Goal: Information Seeking & Learning: Learn about a topic

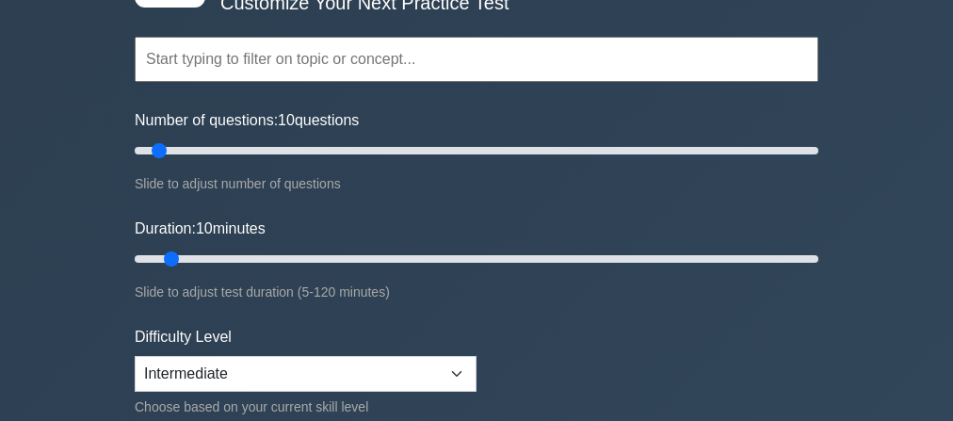
scroll to position [75, 0]
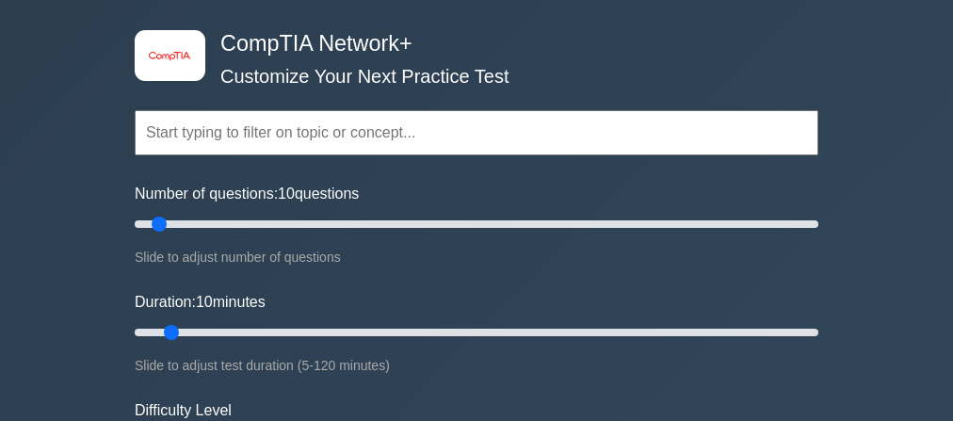
click at [431, 143] on input "text" at bounding box center [477, 132] width 684 height 45
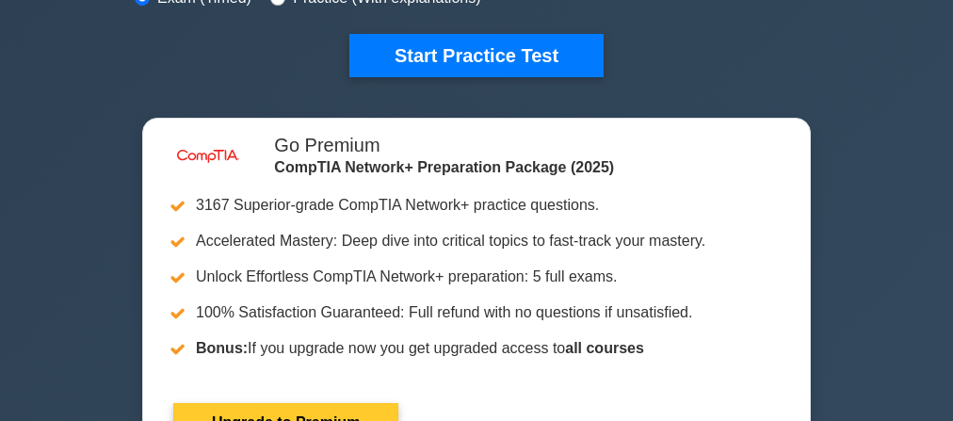
scroll to position [603, 0]
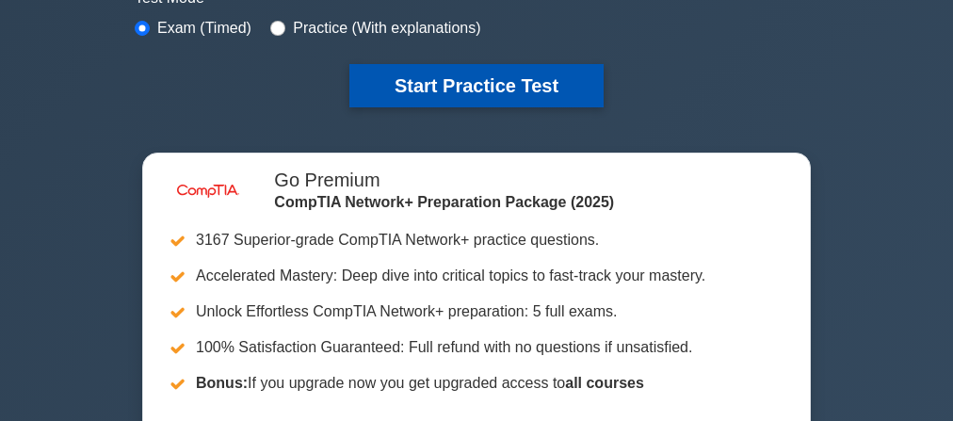
click at [461, 83] on button "Start Practice Test" at bounding box center [476, 85] width 254 height 43
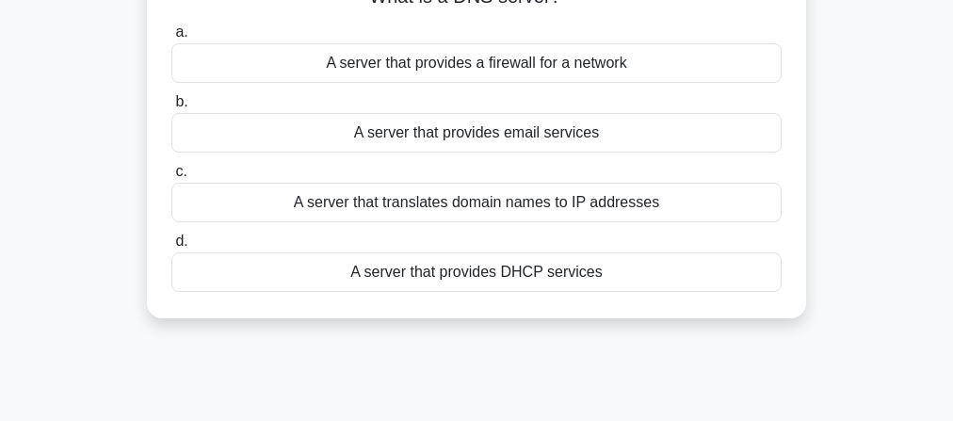
scroll to position [75, 0]
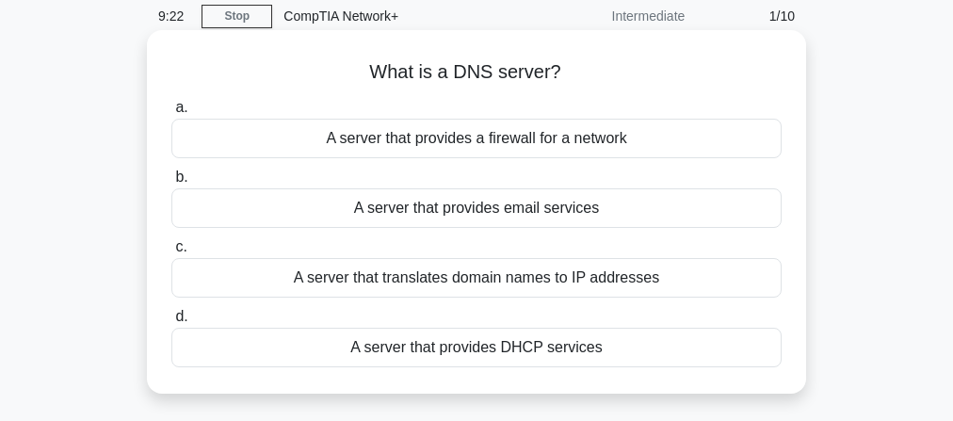
click at [447, 282] on div "A server that translates domain names to IP addresses" at bounding box center [476, 278] width 610 height 40
click at [171, 253] on input "c. A server that translates domain names to IP addresses" at bounding box center [171, 247] width 0 height 12
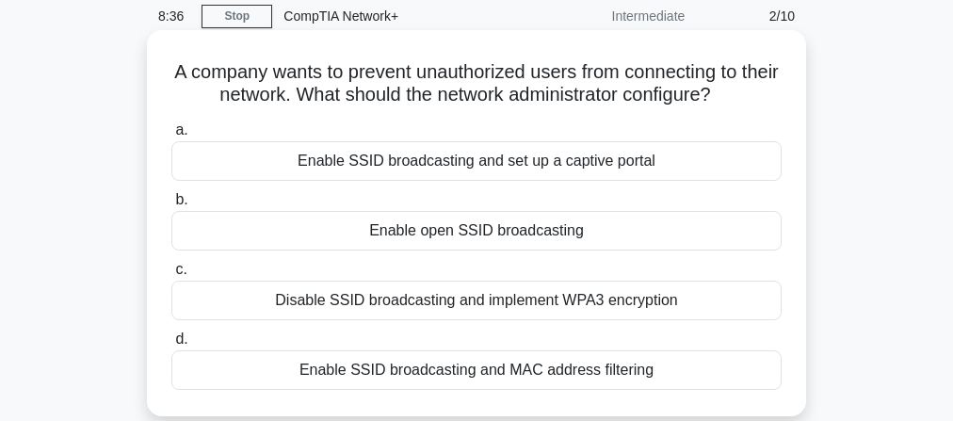
click at [504, 171] on div "Enable SSID broadcasting and set up a captive portal" at bounding box center [476, 161] width 610 height 40
click at [171, 137] on input "a. Enable SSID broadcasting and set up a captive portal" at bounding box center [171, 130] width 0 height 12
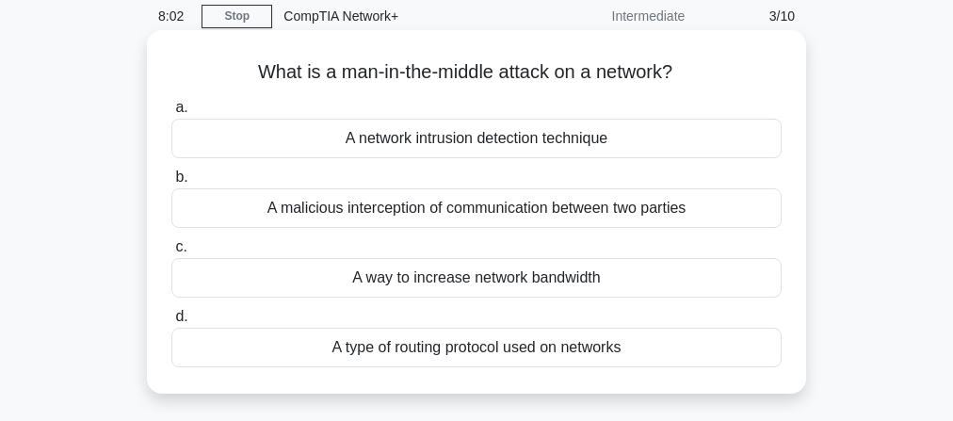
click at [505, 210] on div "A malicious interception of communication between two parties" at bounding box center [476, 208] width 610 height 40
click at [171, 184] on input "b. A malicious interception of communication between two parties" at bounding box center [171, 177] width 0 height 12
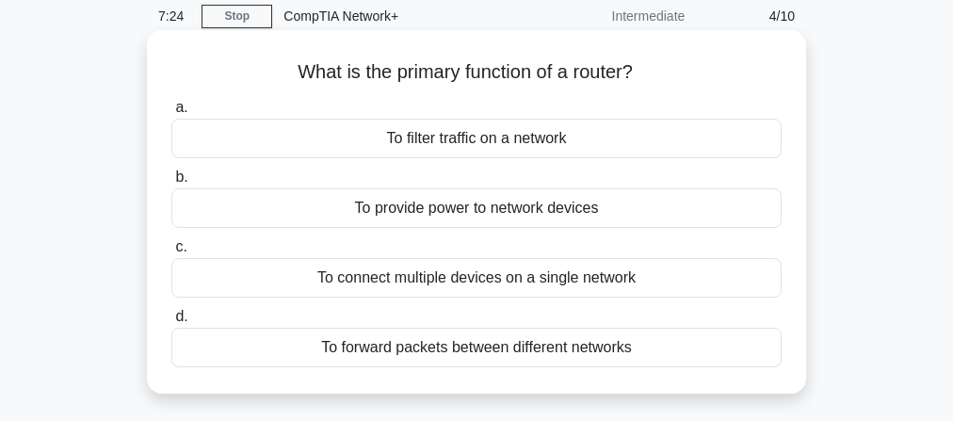
click at [427, 282] on div "To connect multiple devices on a single network" at bounding box center [476, 278] width 610 height 40
click at [171, 253] on input "c. To connect multiple devices on a single network" at bounding box center [171, 247] width 0 height 12
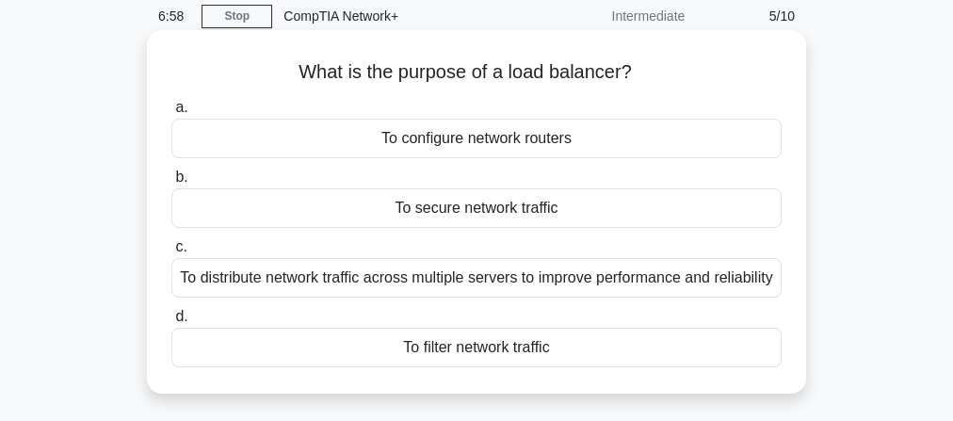
click at [505, 298] on div "To distribute network traffic across multiple servers to improve performance an…" at bounding box center [476, 278] width 610 height 40
click at [171, 253] on input "c. To distribute network traffic across multiple servers to improve performance…" at bounding box center [171, 247] width 0 height 12
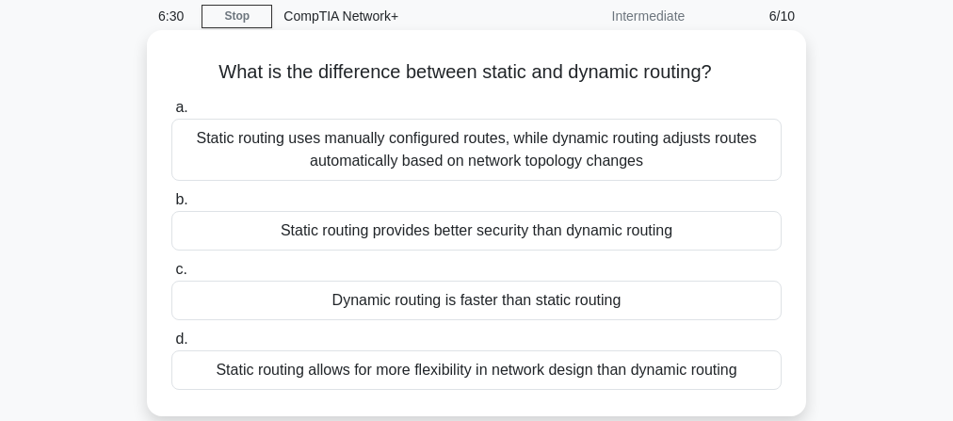
click at [471, 156] on div "Static routing uses manually configured routes, while dynamic routing adjusts r…" at bounding box center [476, 150] width 610 height 62
click at [171, 114] on input "a. Static routing uses manually configured routes, while dynamic routing adjust…" at bounding box center [171, 108] width 0 height 12
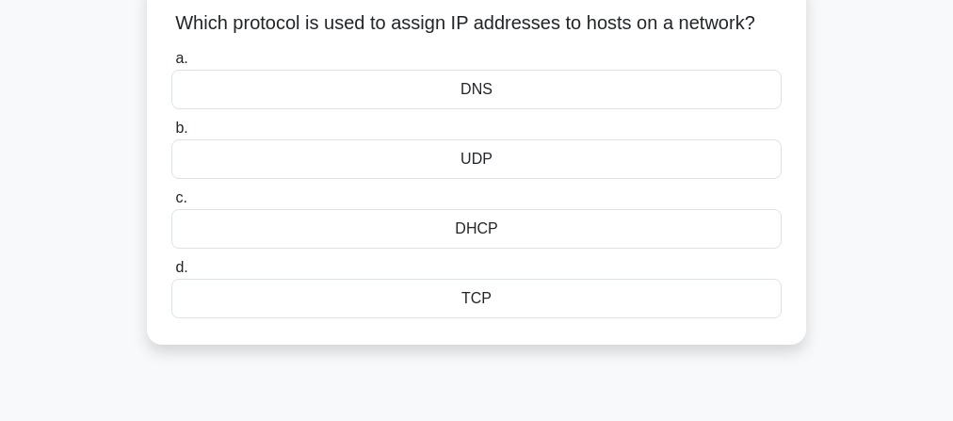
scroll to position [151, 0]
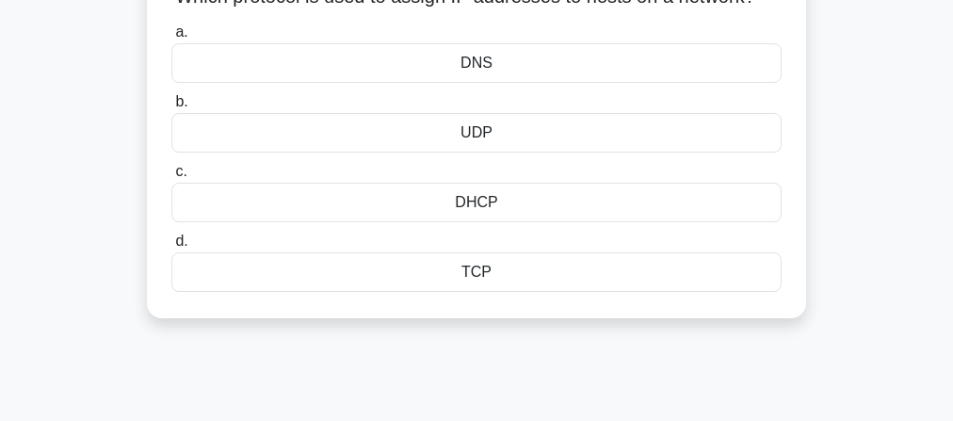
click at [509, 292] on div "TCP" at bounding box center [476, 272] width 610 height 40
click at [171, 248] on input "d. TCP" at bounding box center [171, 241] width 0 height 12
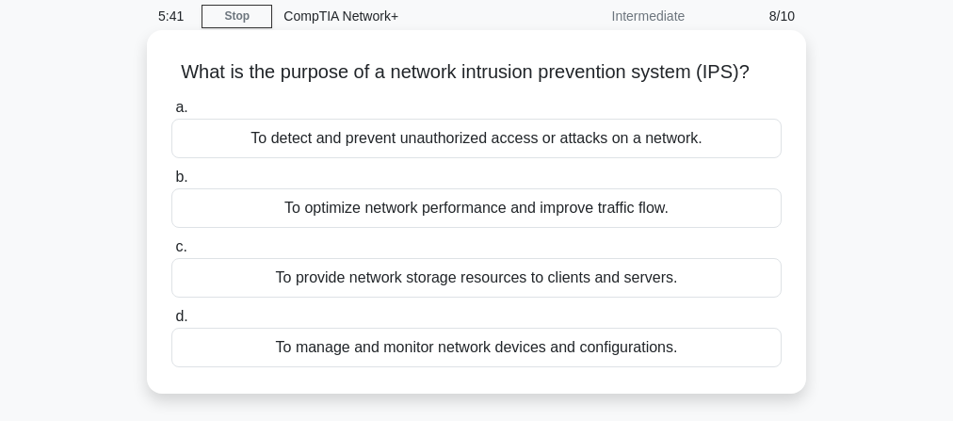
scroll to position [0, 0]
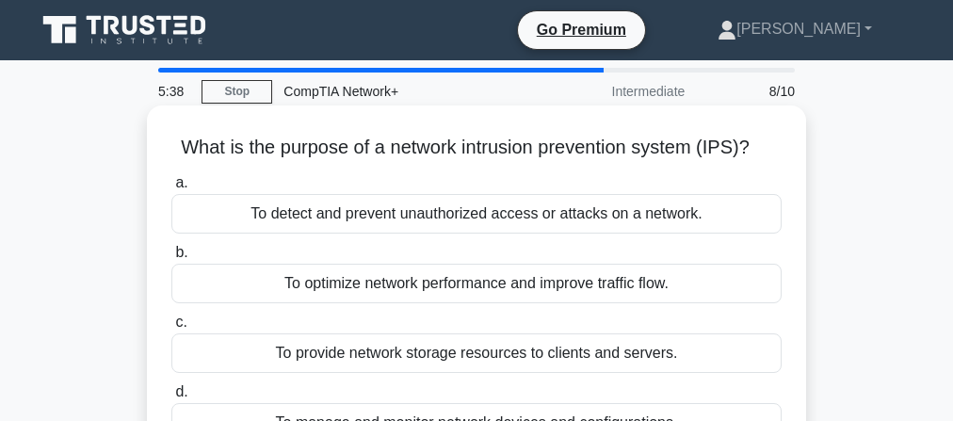
click at [452, 228] on div "To detect and prevent unauthorized access or attacks on a network." at bounding box center [476, 214] width 610 height 40
click at [171, 189] on input "a. To detect and prevent unauthorized access or attacks on a network." at bounding box center [171, 183] width 0 height 12
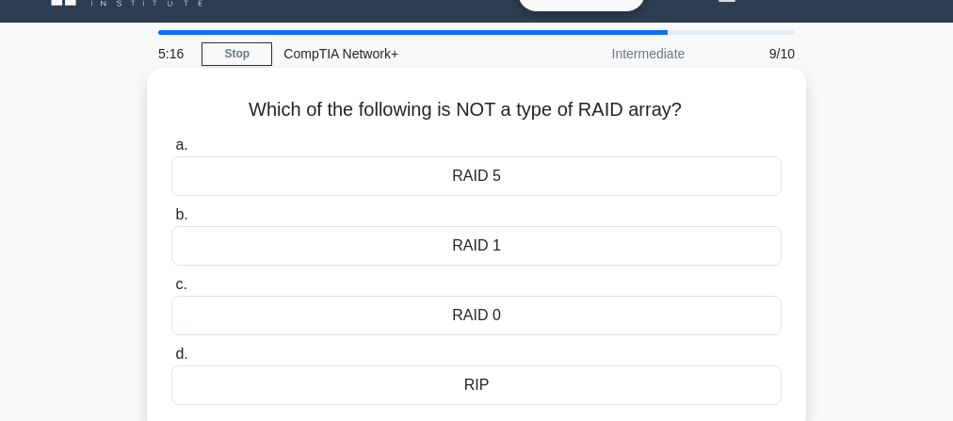
scroll to position [75, 0]
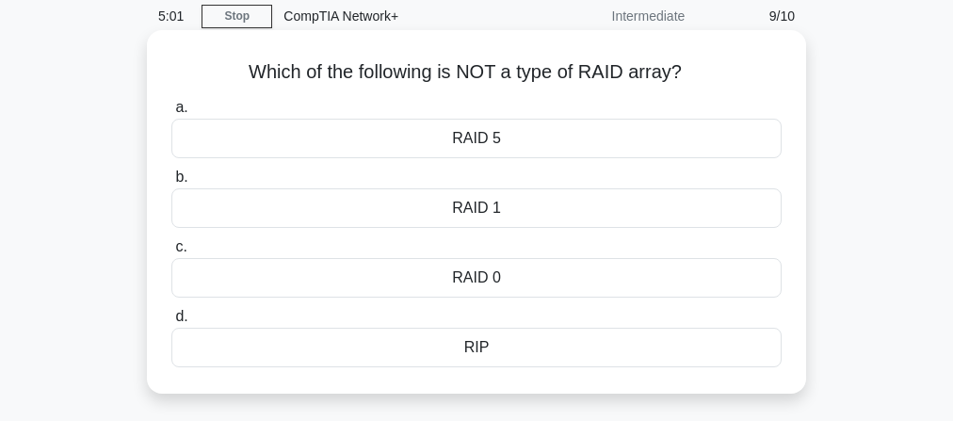
click at [496, 278] on div "RAID 0" at bounding box center [476, 278] width 610 height 40
click at [171, 253] on input "c. RAID 0" at bounding box center [171, 247] width 0 height 12
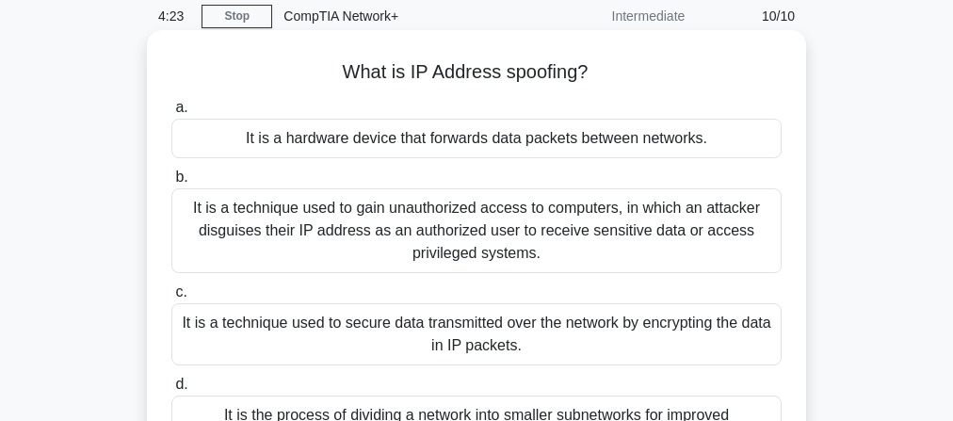
click at [562, 354] on div "It is a technique used to secure data transmitted over the network by encryptin…" at bounding box center [476, 334] width 610 height 62
click at [171, 298] on input "c. It is a technique used to secure data transmitted over the network by encryp…" at bounding box center [171, 292] width 0 height 12
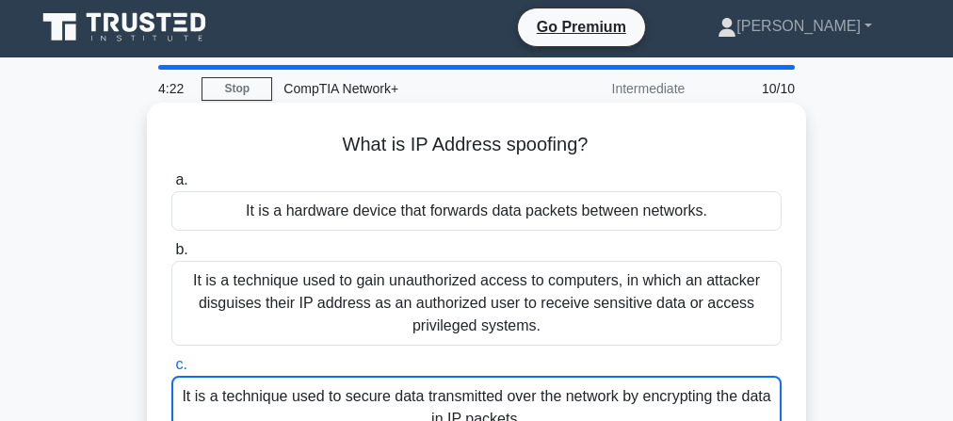
scroll to position [0, 0]
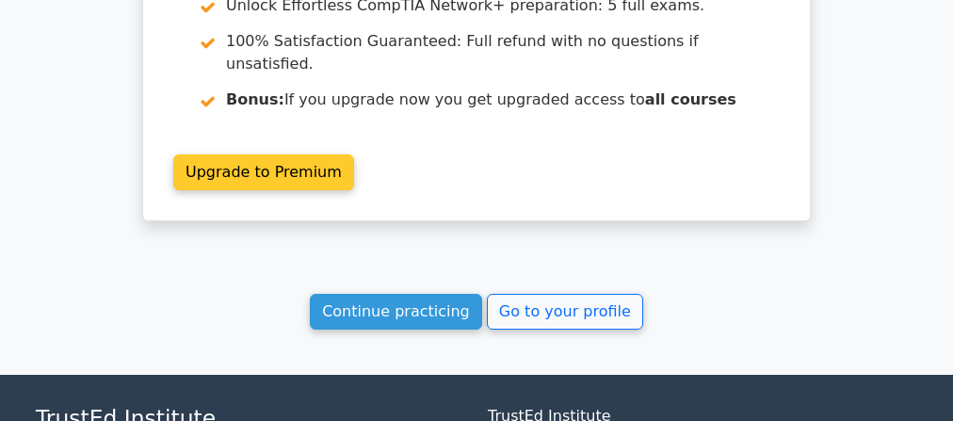
scroll to position [1657, 0]
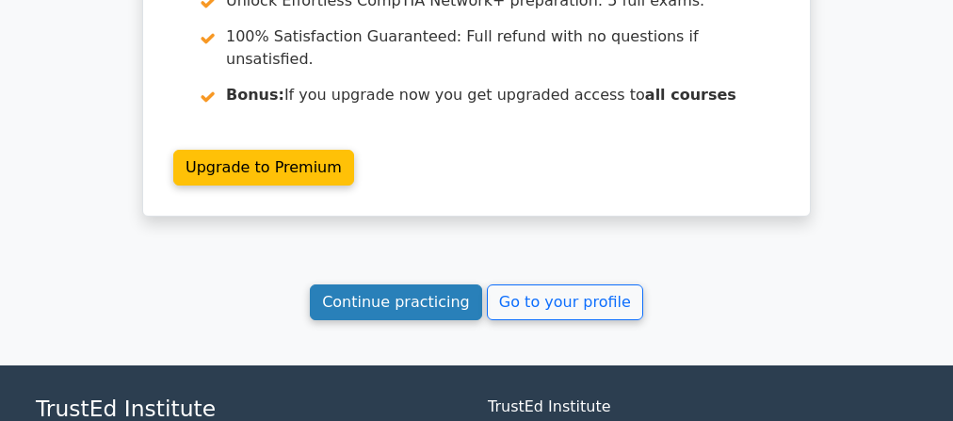
click at [433, 284] on link "Continue practicing" at bounding box center [396, 302] width 172 height 36
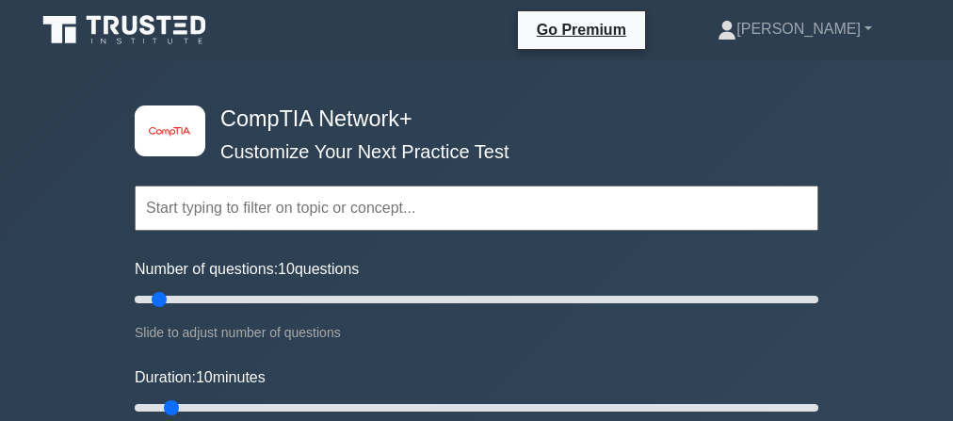
scroll to position [151, 0]
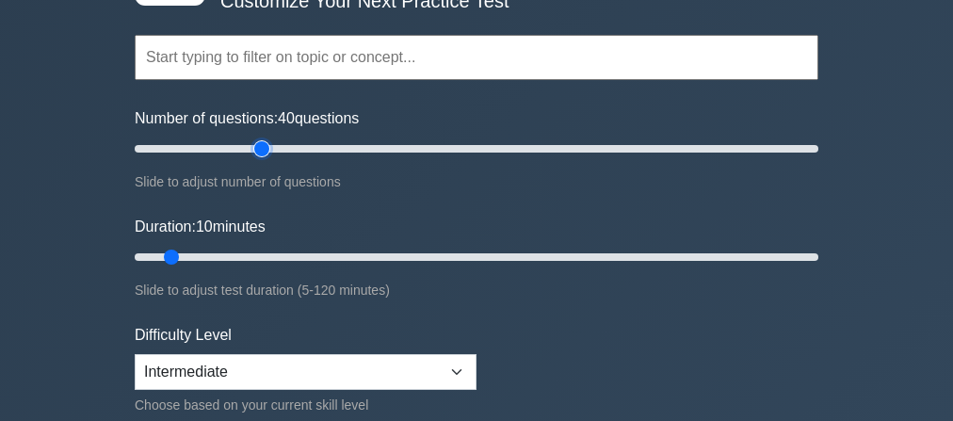
click at [269, 145] on input "Number of questions: 40 questions" at bounding box center [477, 148] width 684 height 23
type input "35"
click at [244, 153] on input "Number of questions: 35 questions" at bounding box center [477, 148] width 684 height 23
type input "20"
click at [241, 257] on input "Duration: 10 minutes" at bounding box center [477, 257] width 684 height 23
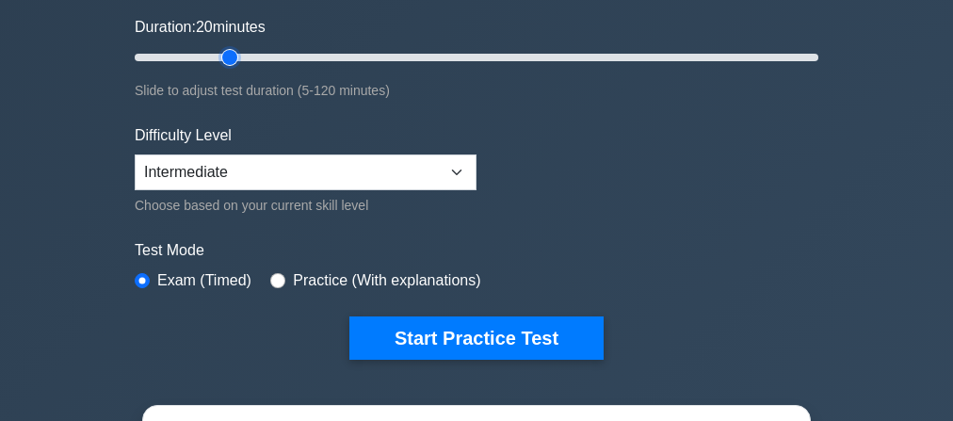
scroll to position [377, 0]
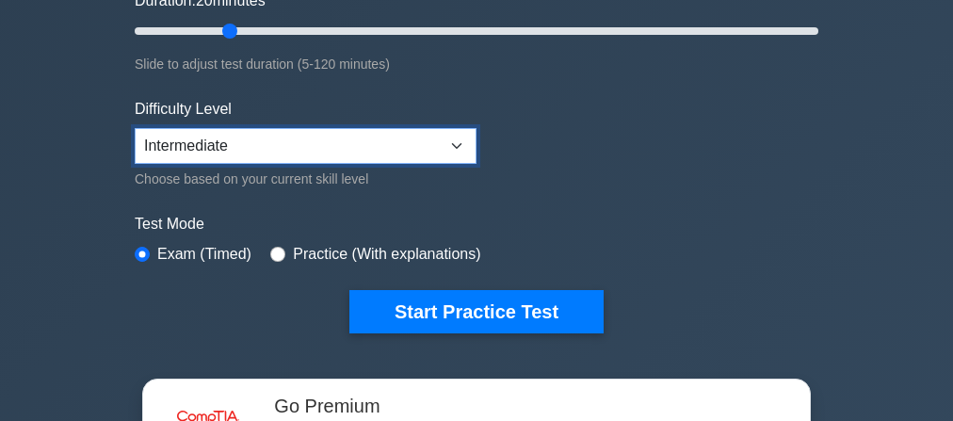
click at [366, 153] on select "Beginner Intermediate Expert" at bounding box center [306, 146] width 342 height 36
select select "expert"
click at [135, 128] on select "Beginner Intermediate Expert" at bounding box center [306, 146] width 342 height 36
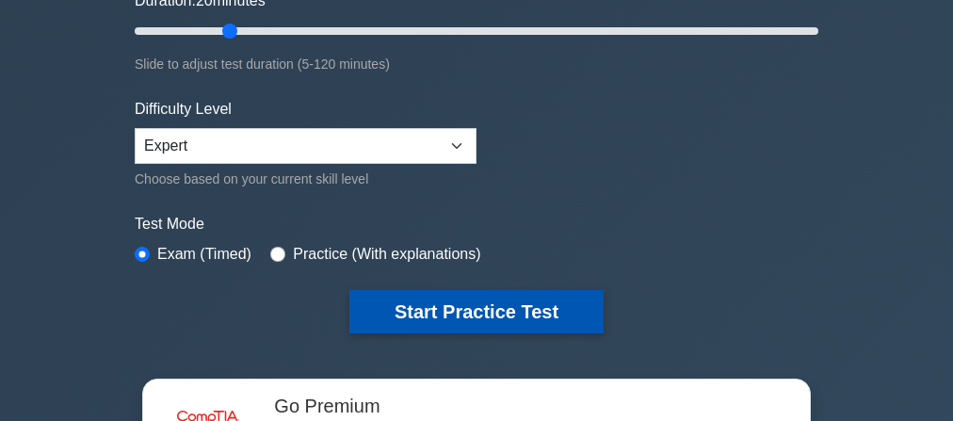
click at [426, 301] on button "Start Practice Test" at bounding box center [476, 311] width 254 height 43
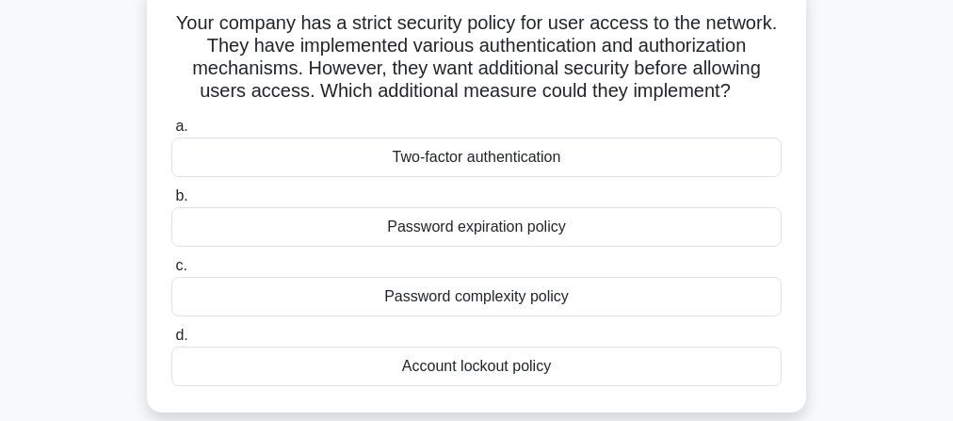
scroll to position [151, 0]
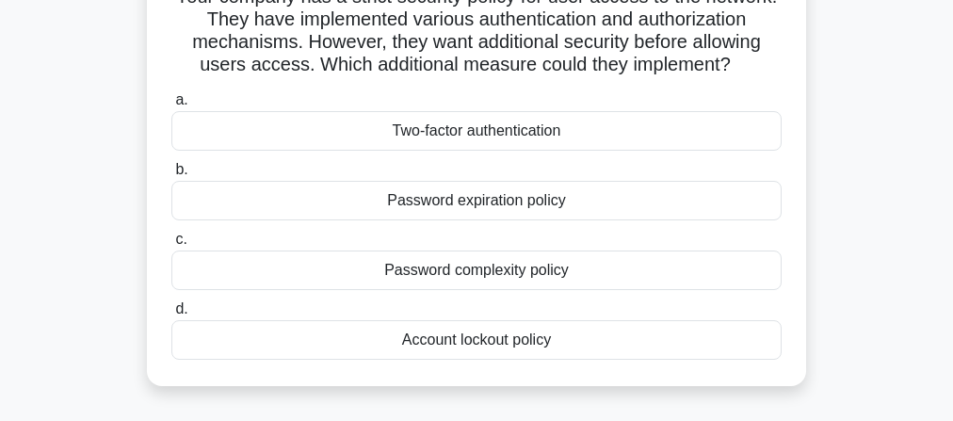
click at [529, 209] on div "Password expiration policy" at bounding box center [476, 201] width 610 height 40
click at [171, 176] on input "b. Password expiration policy" at bounding box center [171, 170] width 0 height 12
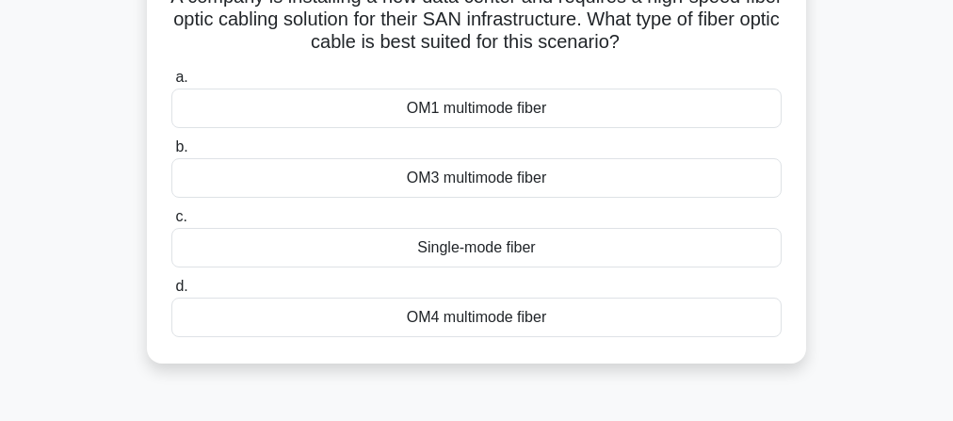
click at [479, 123] on div "OM1 multimode fiber" at bounding box center [476, 109] width 610 height 40
click at [171, 84] on input "a. OM1 multimode fiber" at bounding box center [171, 78] width 0 height 12
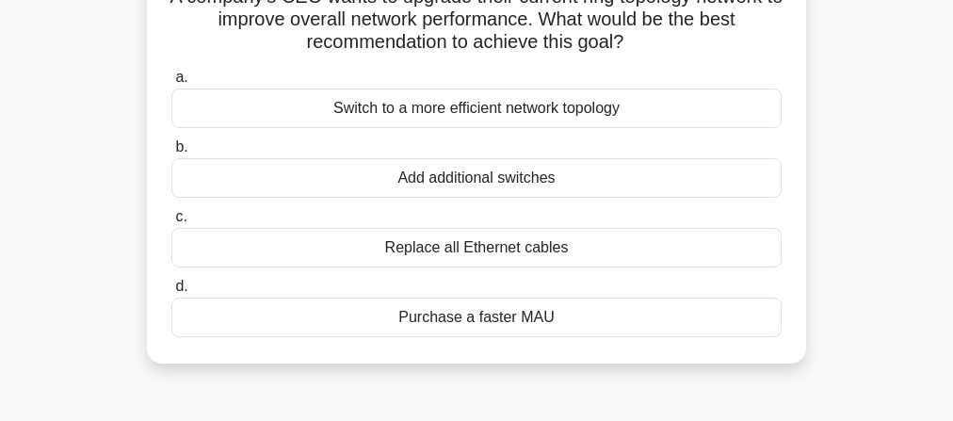
click at [514, 118] on div "Switch to a more efficient network topology" at bounding box center [476, 109] width 610 height 40
click at [171, 84] on input "a. Switch to a more efficient network topology" at bounding box center [171, 78] width 0 height 12
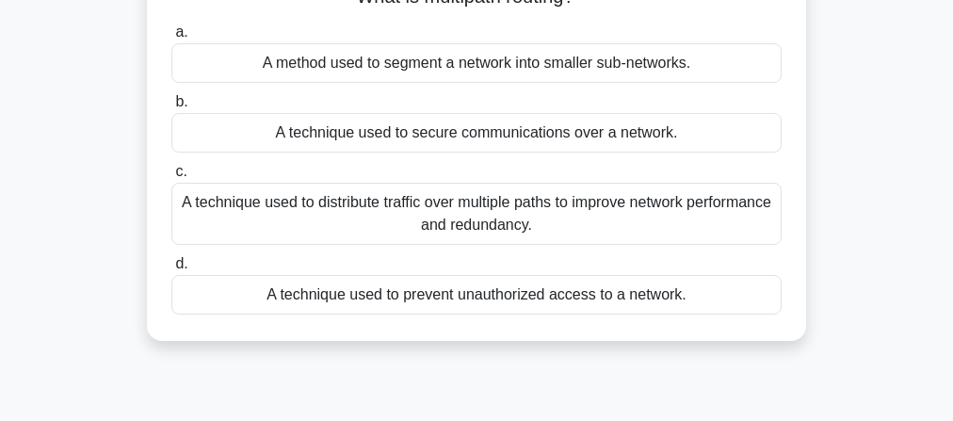
click at [498, 298] on div "A technique used to prevent unauthorized access to a network." at bounding box center [476, 295] width 610 height 40
click at [171, 270] on input "d. A technique used to prevent unauthorized access to a network." at bounding box center [171, 264] width 0 height 12
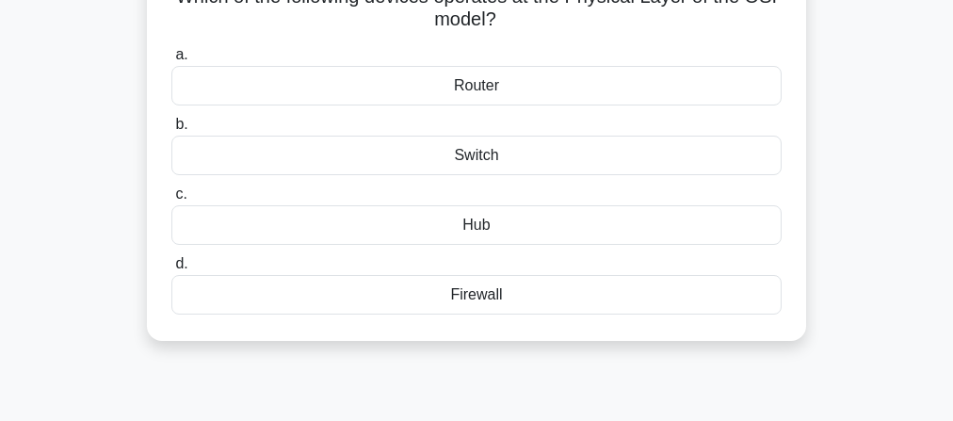
click at [488, 222] on div "Hub" at bounding box center [476, 225] width 610 height 40
click at [171, 201] on input "c. Hub" at bounding box center [171, 194] width 0 height 12
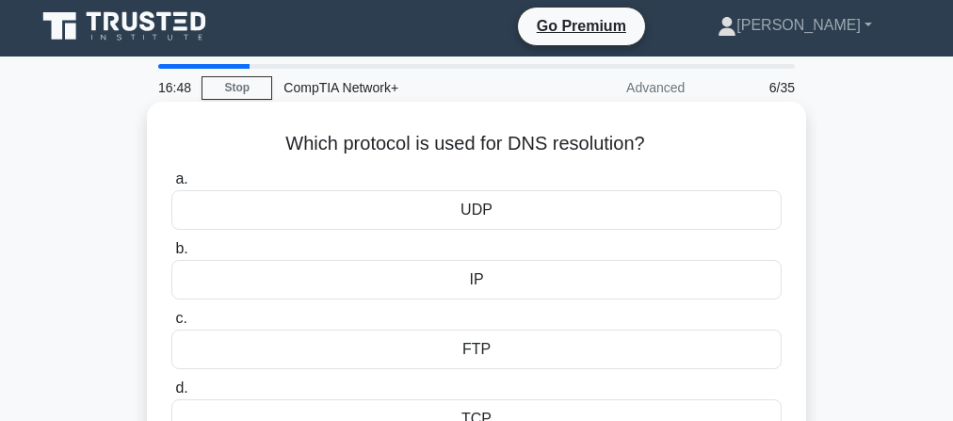
scroll to position [75, 0]
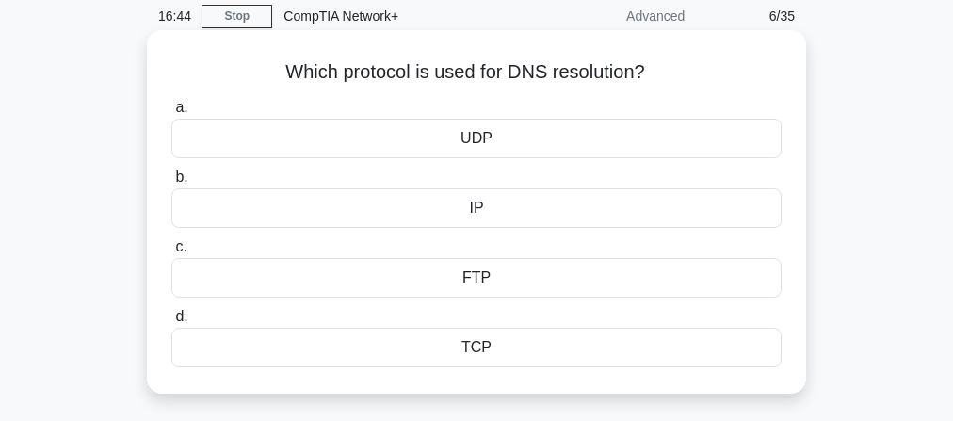
click at [541, 200] on div "IP" at bounding box center [476, 208] width 610 height 40
click at [171, 184] on input "b. IP" at bounding box center [171, 177] width 0 height 12
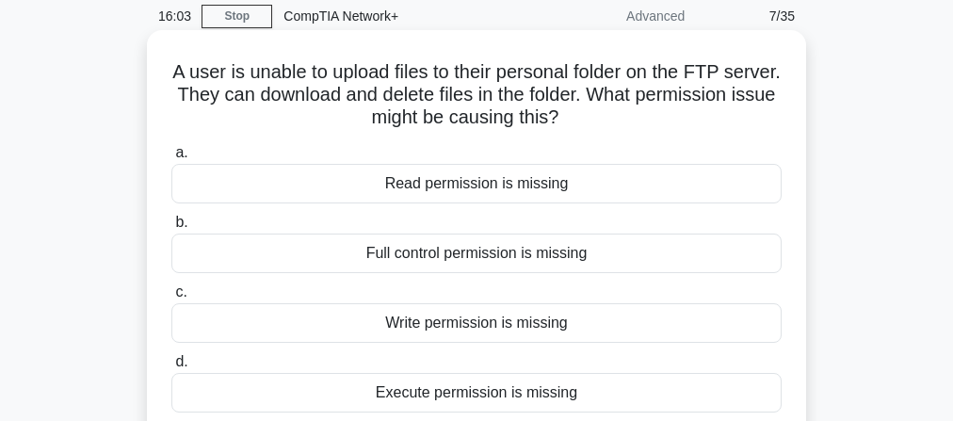
click at [520, 254] on div "Full control permission is missing" at bounding box center [476, 254] width 610 height 40
click at [171, 229] on input "b. Full control permission is missing" at bounding box center [171, 223] width 0 height 12
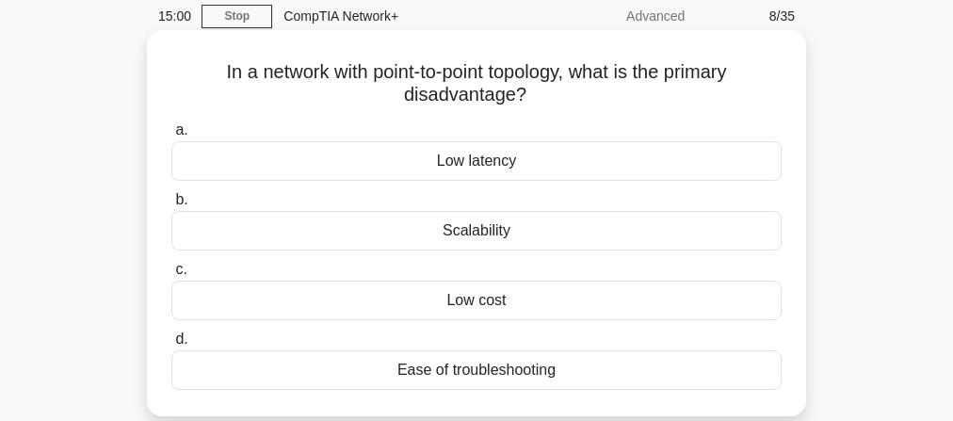
click at [499, 296] on div "Low cost" at bounding box center [476, 301] width 610 height 40
click at [171, 276] on input "c. Low cost" at bounding box center [171, 270] width 0 height 12
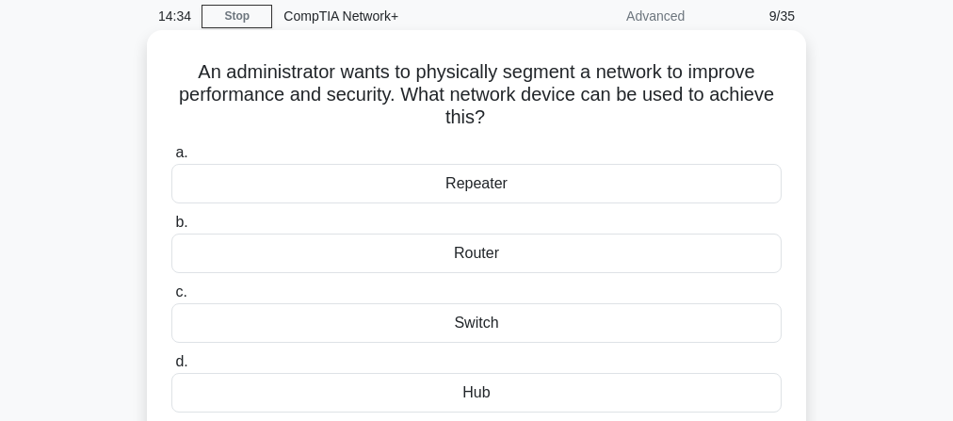
click at [508, 256] on div "Router" at bounding box center [476, 254] width 610 height 40
click at [171, 229] on input "b. Router" at bounding box center [171, 223] width 0 height 12
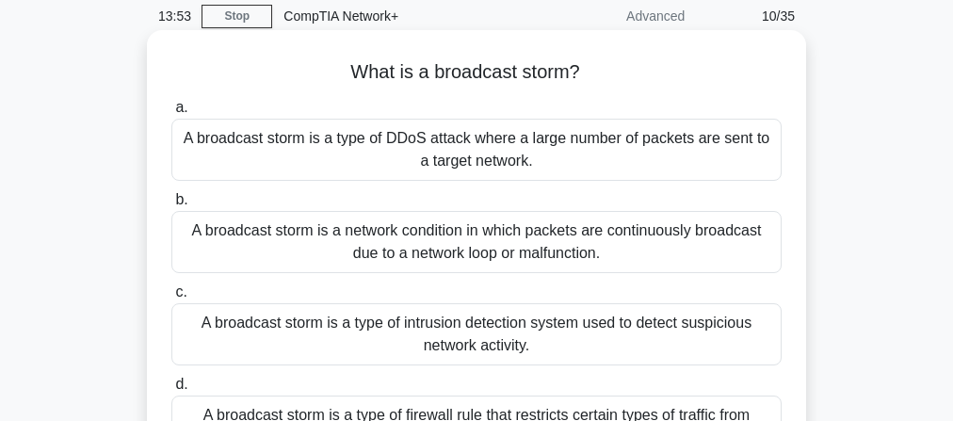
click at [480, 249] on div "A broadcast storm is a network condition in which packets are continuously broa…" at bounding box center [476, 242] width 610 height 62
click at [171, 206] on input "b. A broadcast storm is a network condition in which packets are continuously b…" at bounding box center [171, 200] width 0 height 12
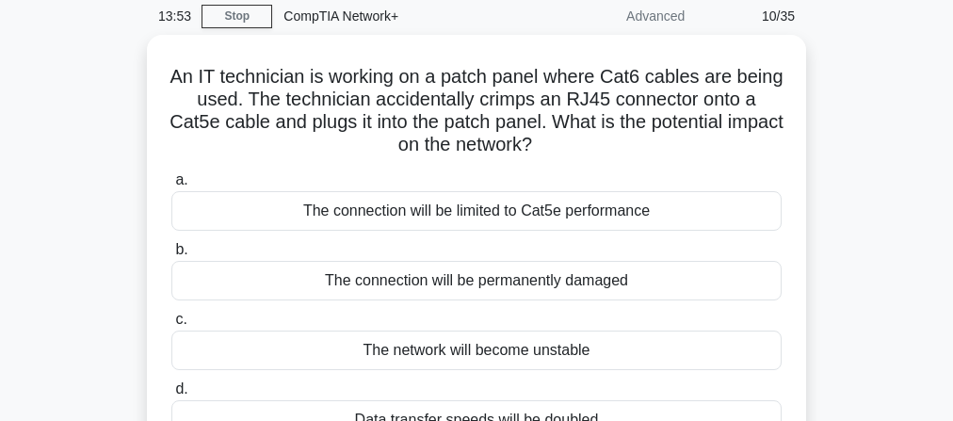
click at [480, 249] on label "b. The connection will be permanently damaged" at bounding box center [476, 269] width 610 height 62
click at [171, 249] on input "b. The connection will be permanently damaged" at bounding box center [171, 250] width 0 height 12
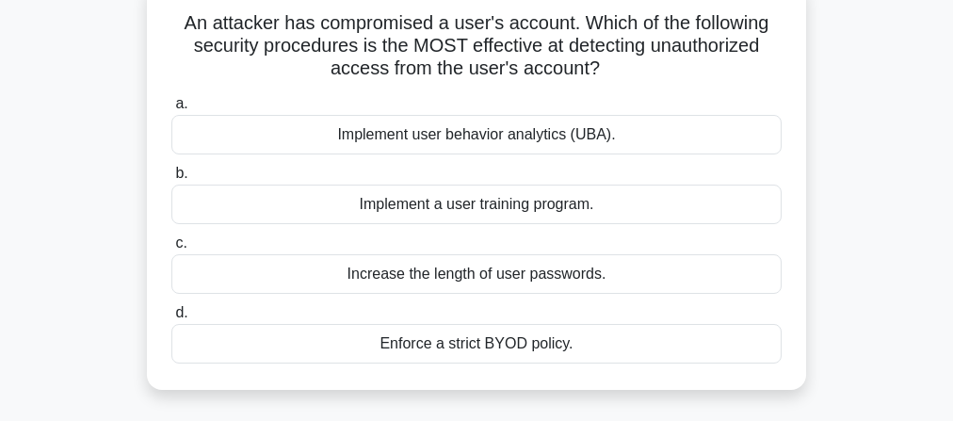
scroll to position [151, 0]
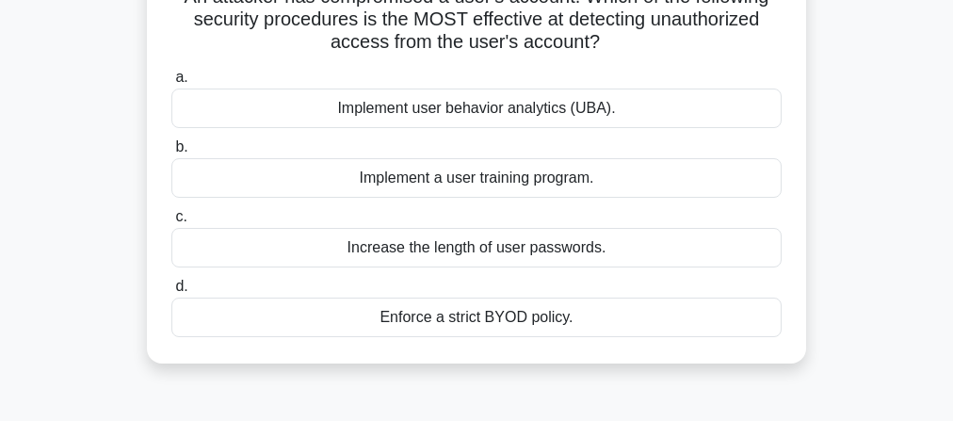
click at [568, 261] on div "Increase the length of user passwords." at bounding box center [476, 248] width 610 height 40
click at [171, 223] on input "c. Increase the length of user passwords." at bounding box center [171, 217] width 0 height 12
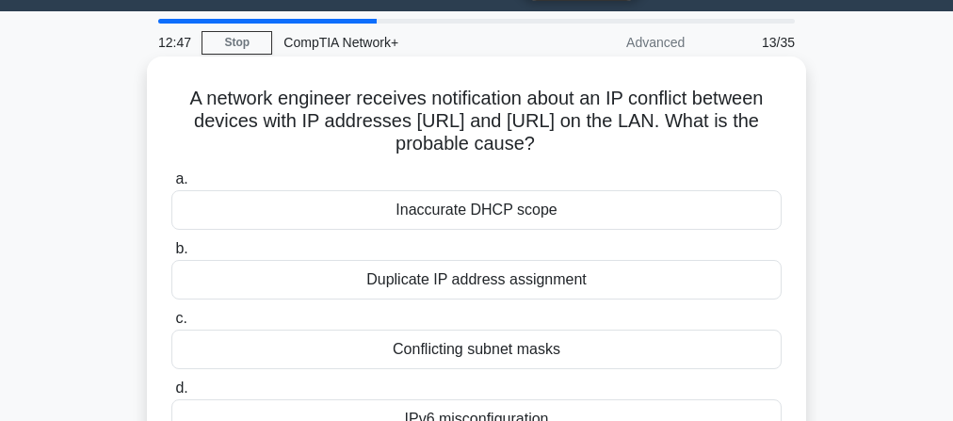
scroll to position [75, 0]
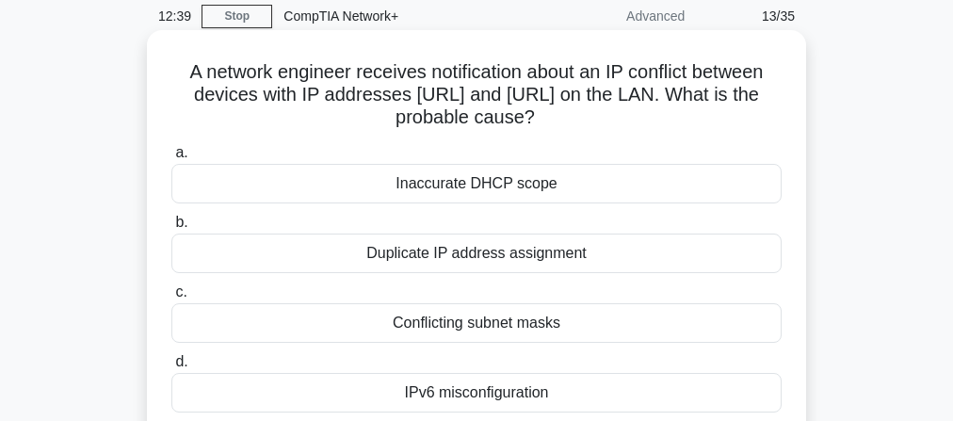
click at [558, 262] on div "Duplicate IP address assignment" at bounding box center [476, 254] width 610 height 40
click at [171, 229] on input "b. Duplicate IP address assignment" at bounding box center [171, 223] width 0 height 12
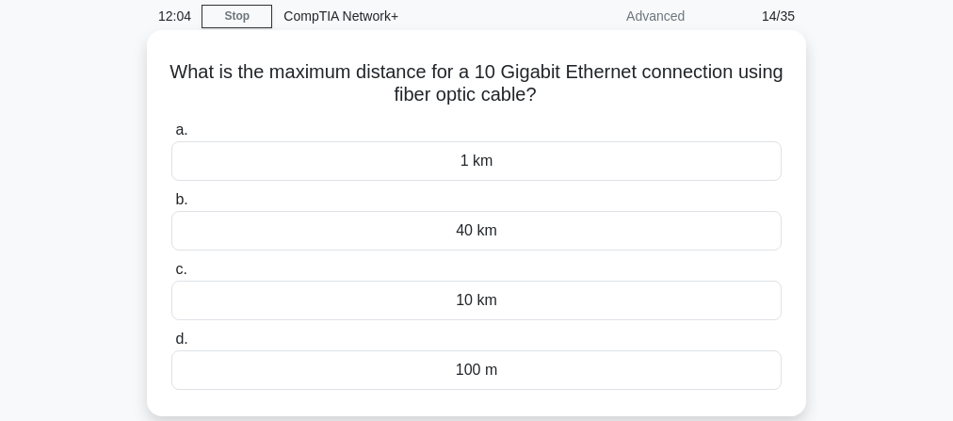
click at [470, 299] on div "10 km" at bounding box center [476, 301] width 610 height 40
click at [171, 276] on input "c. 10 km" at bounding box center [171, 270] width 0 height 12
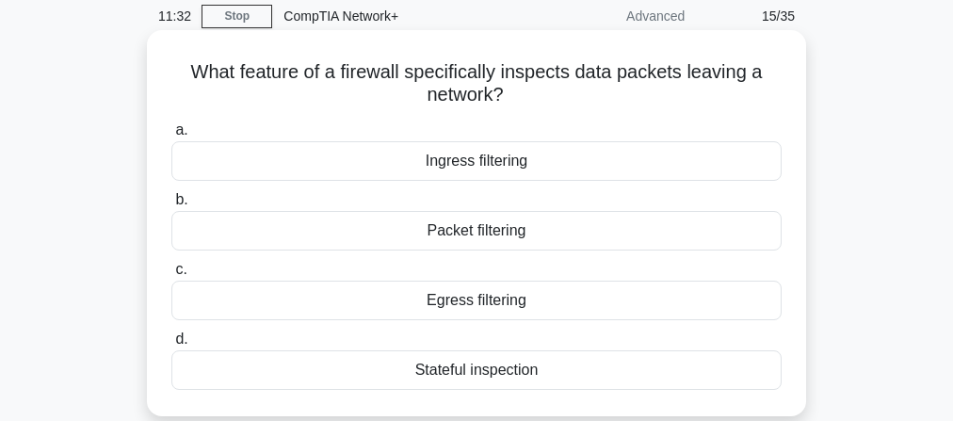
click at [456, 379] on div "Stateful inspection" at bounding box center [476, 370] width 610 height 40
click at [171, 346] on input "d. Stateful inspection" at bounding box center [171, 339] width 0 height 12
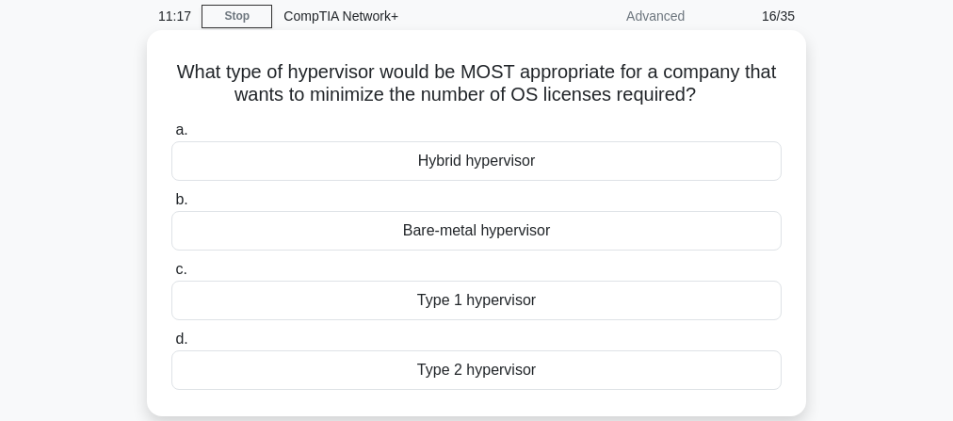
click at [502, 166] on div "Hybrid hypervisor" at bounding box center [476, 161] width 610 height 40
click at [171, 137] on input "a. Hybrid hypervisor" at bounding box center [171, 130] width 0 height 12
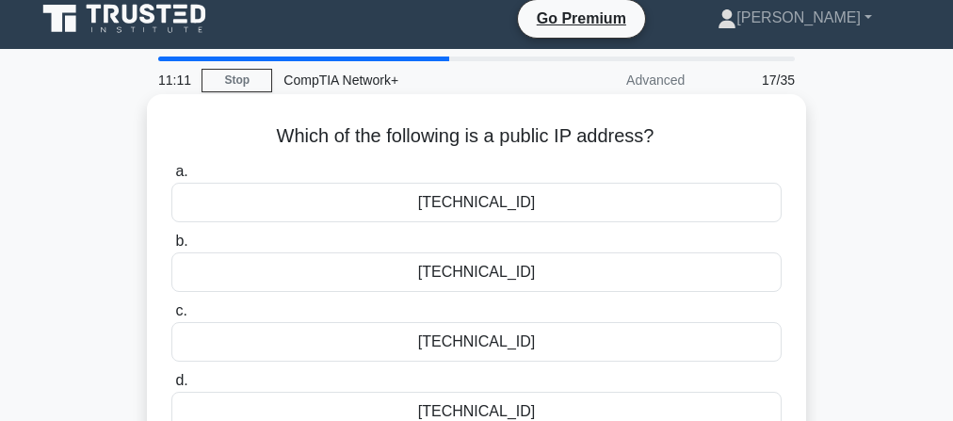
scroll to position [0, 0]
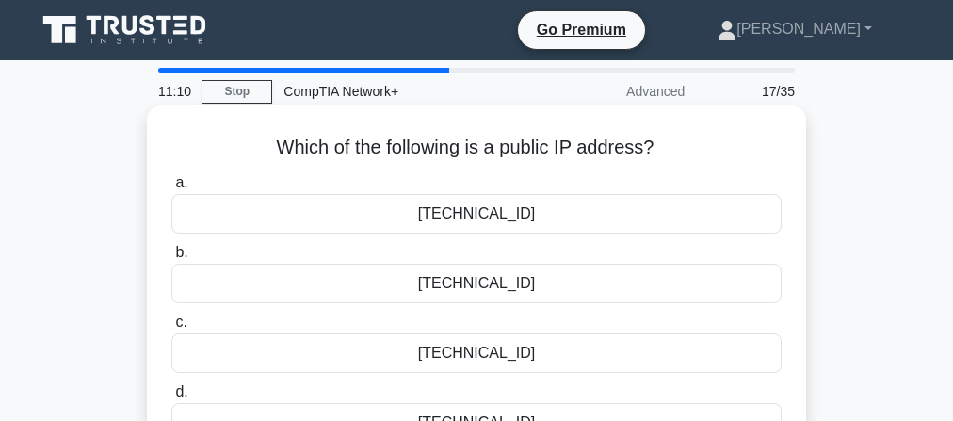
click at [524, 223] on div "192.168.1.100" at bounding box center [476, 214] width 610 height 40
click at [171, 189] on input "a. 192.168.1.100" at bounding box center [171, 183] width 0 height 12
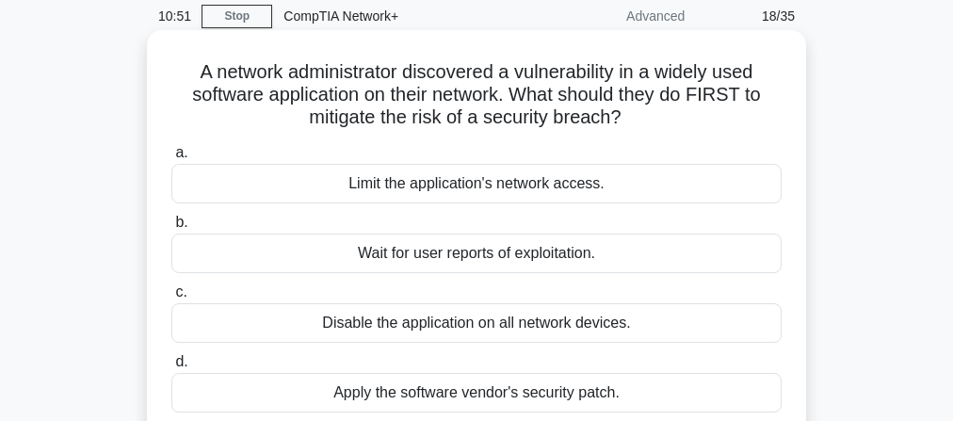
scroll to position [151, 0]
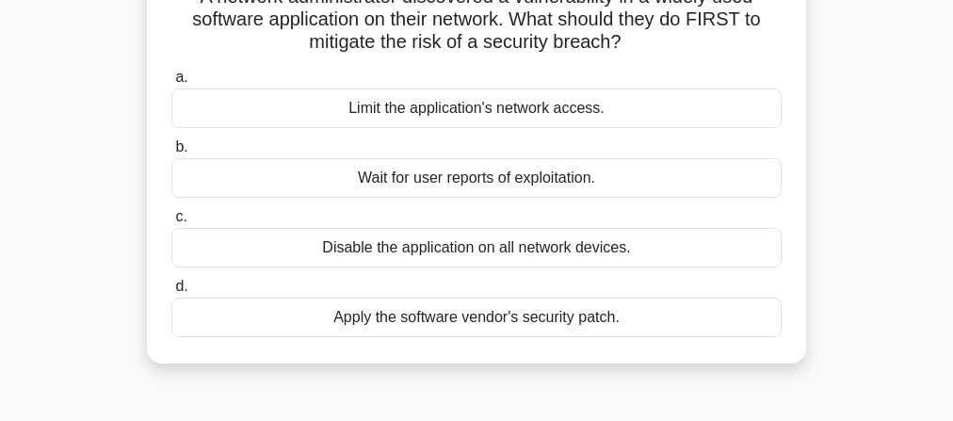
click at [493, 262] on div "Disable the application on all network devices." at bounding box center [476, 248] width 610 height 40
click at [171, 223] on input "c. Disable the application on all network devices." at bounding box center [171, 217] width 0 height 12
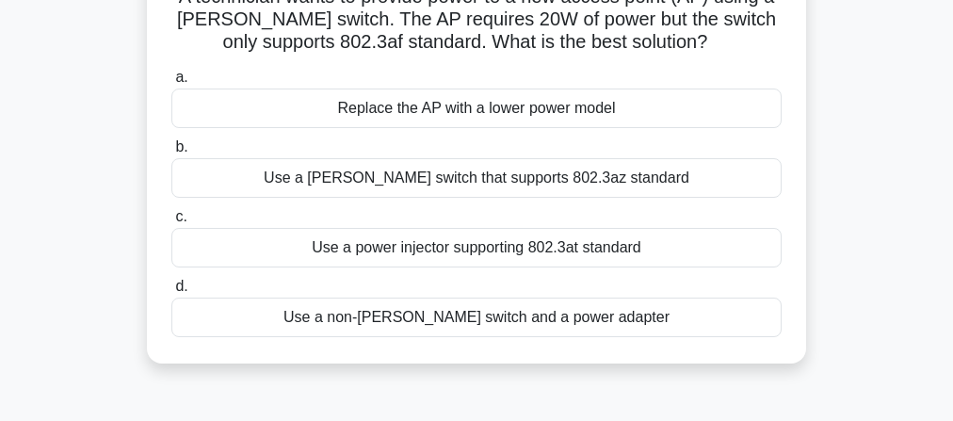
click at [493, 329] on div "Use a non-PoE switch and a power adapter" at bounding box center [476, 318] width 610 height 40
click at [171, 293] on input "d. Use a non-PoE switch and a power adapter" at bounding box center [171, 287] width 0 height 12
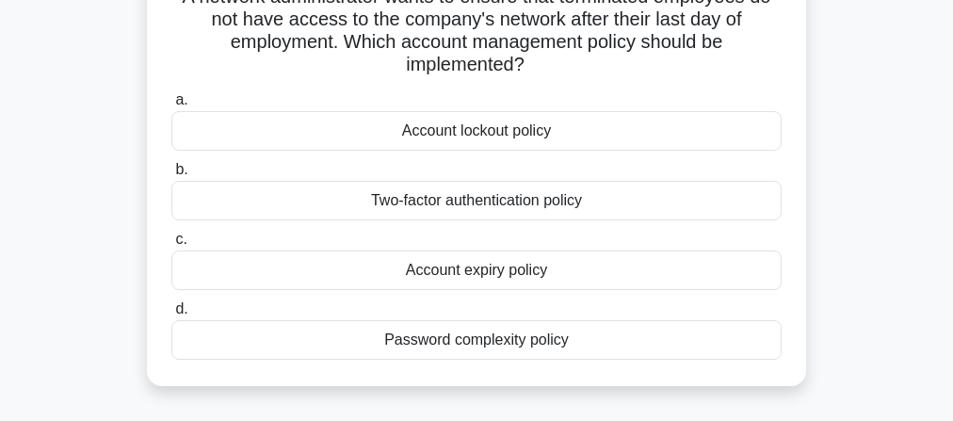
click at [456, 341] on div "Password complexity policy" at bounding box center [476, 340] width 610 height 40
click at [171, 315] on input "d. Password complexity policy" at bounding box center [171, 309] width 0 height 12
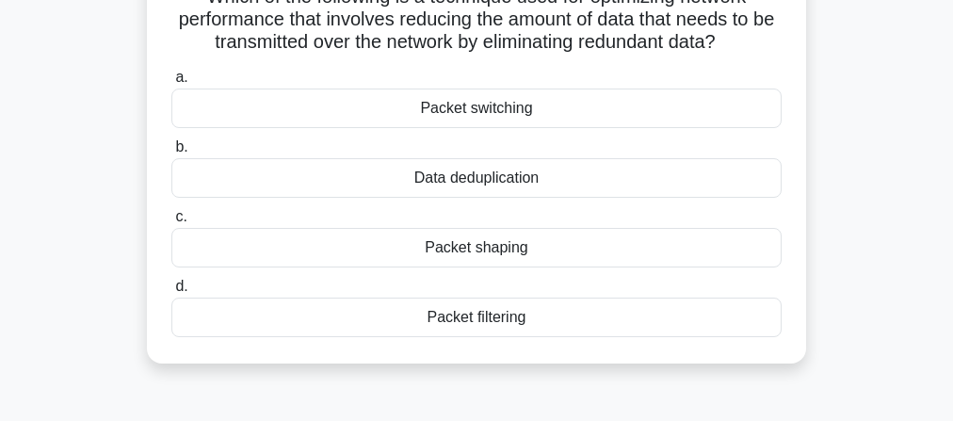
click at [557, 261] on div "Packet shaping" at bounding box center [476, 248] width 610 height 40
click at [171, 223] on input "c. Packet shaping" at bounding box center [171, 217] width 0 height 12
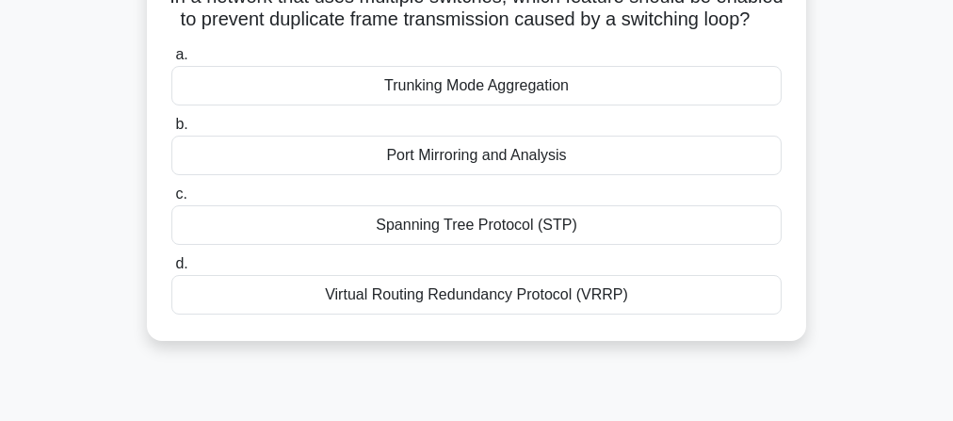
click at [525, 245] on div "Spanning Tree Protocol (STP)" at bounding box center [476, 225] width 610 height 40
click at [171, 201] on input "c. Spanning Tree Protocol (STP)" at bounding box center [171, 194] width 0 height 12
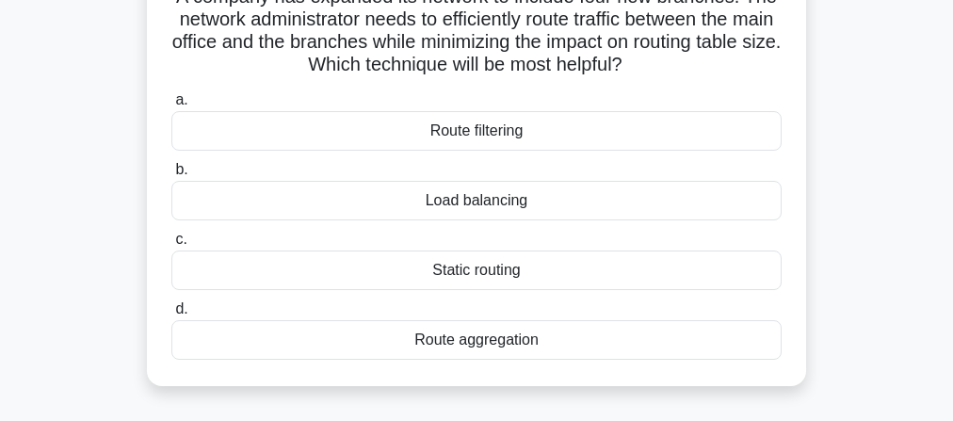
click at [503, 282] on div "Static routing" at bounding box center [476, 270] width 610 height 40
click at [171, 246] on input "c. Static routing" at bounding box center [171, 240] width 0 height 12
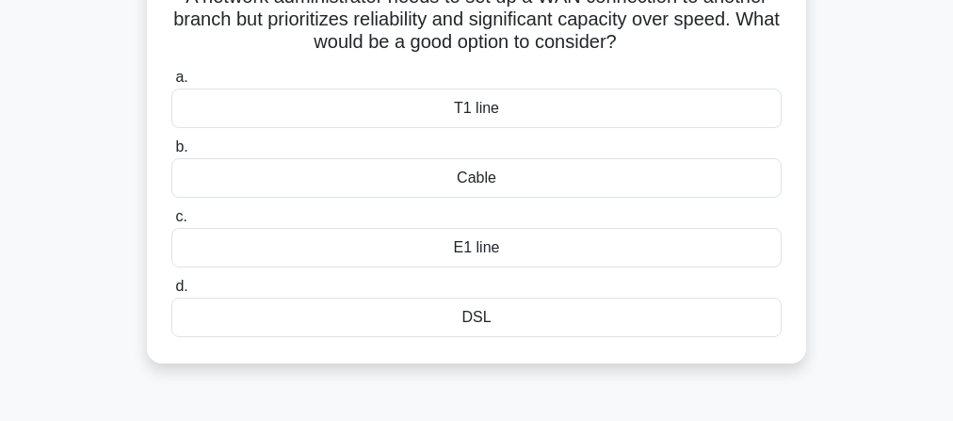
click at [489, 327] on div "DSL" at bounding box center [476, 318] width 610 height 40
click at [171, 293] on input "d. DSL" at bounding box center [171, 287] width 0 height 12
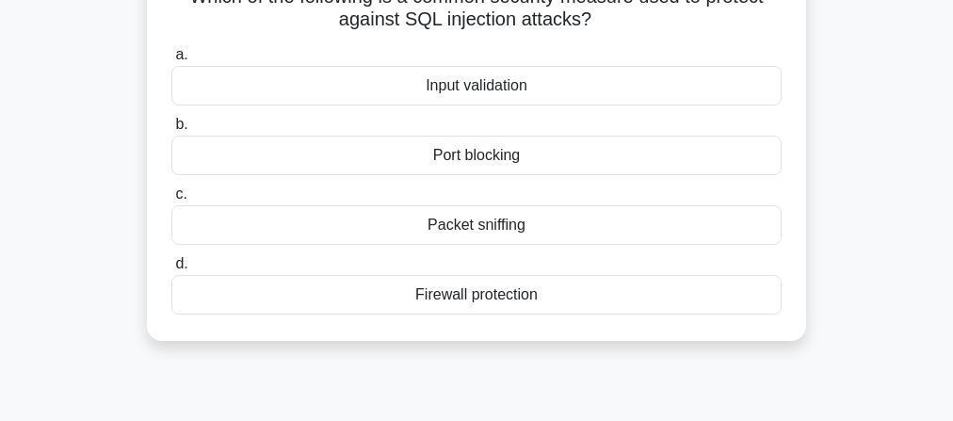
click at [516, 298] on div "Firewall protection" at bounding box center [476, 295] width 610 height 40
click at [171, 270] on input "d. Firewall protection" at bounding box center [171, 264] width 0 height 12
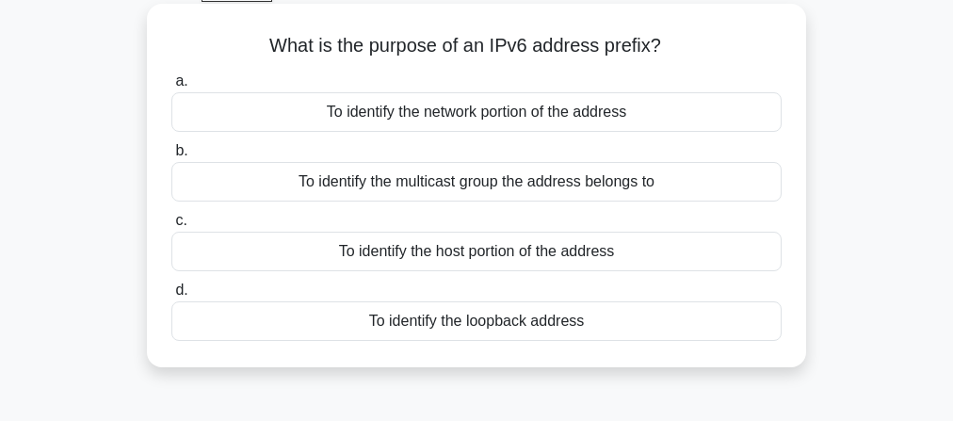
scroll to position [75, 0]
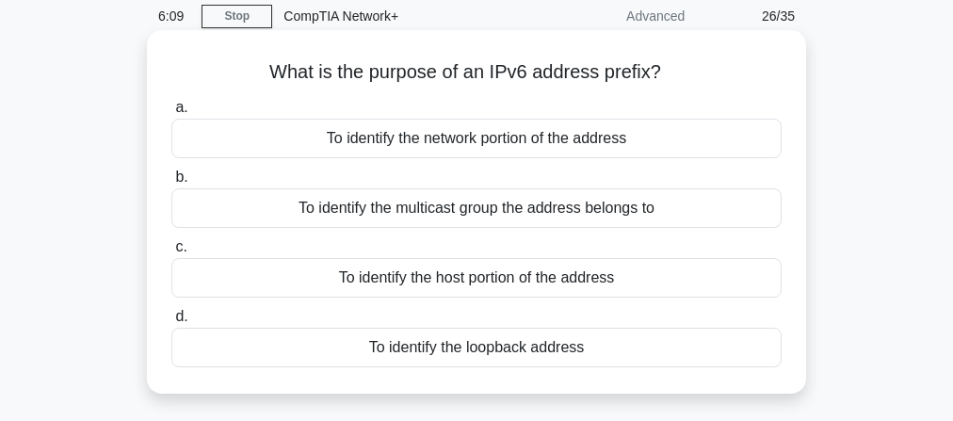
click at [527, 216] on div "To identify the multicast group the address belongs to" at bounding box center [476, 208] width 610 height 40
click at [171, 184] on input "b. To identify the multicast group the address belongs to" at bounding box center [171, 177] width 0 height 12
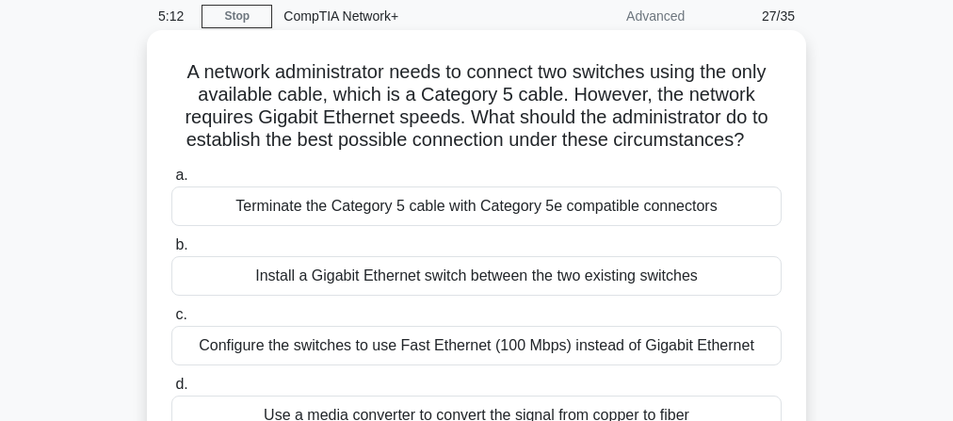
click at [549, 282] on div "Install a Gigabit Ethernet switch between the two existing switches" at bounding box center [476, 276] width 610 height 40
click at [171, 251] on input "b. Install a Gigabit Ethernet switch between the two existing switches" at bounding box center [171, 245] width 0 height 12
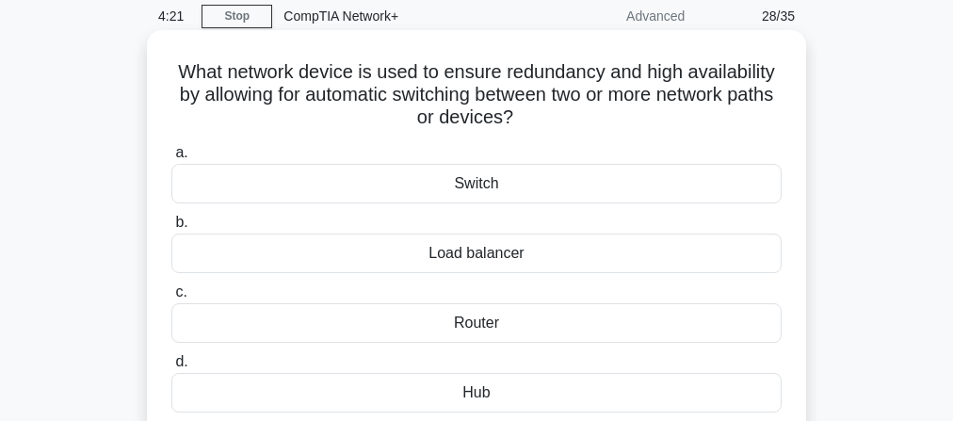
click at [569, 188] on div "Switch" at bounding box center [476, 184] width 610 height 40
click at [171, 159] on input "a. Switch" at bounding box center [171, 153] width 0 height 12
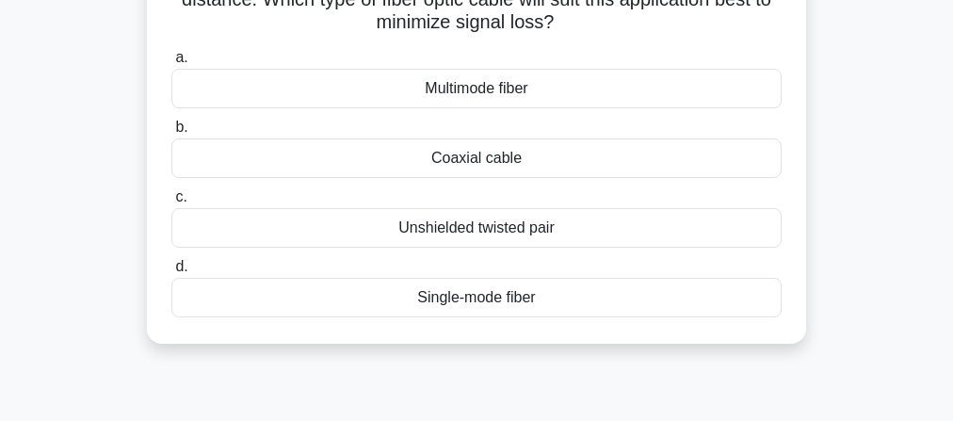
scroll to position [226, 0]
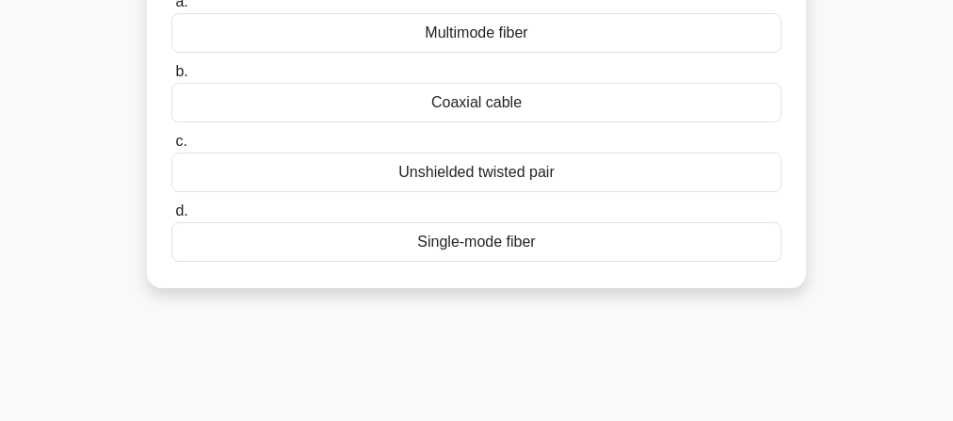
click at [540, 249] on div "Single-mode fiber" at bounding box center [476, 242] width 610 height 40
click at [171, 217] on input "d. Single-mode fiber" at bounding box center [171, 211] width 0 height 12
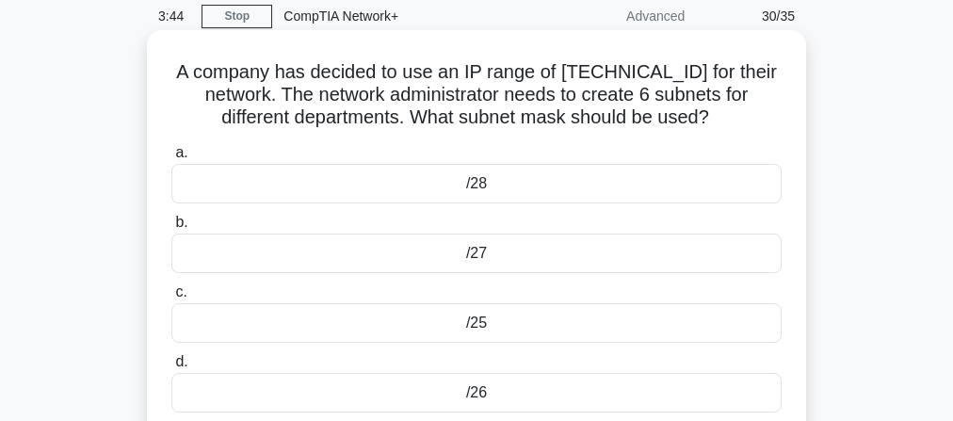
scroll to position [151, 0]
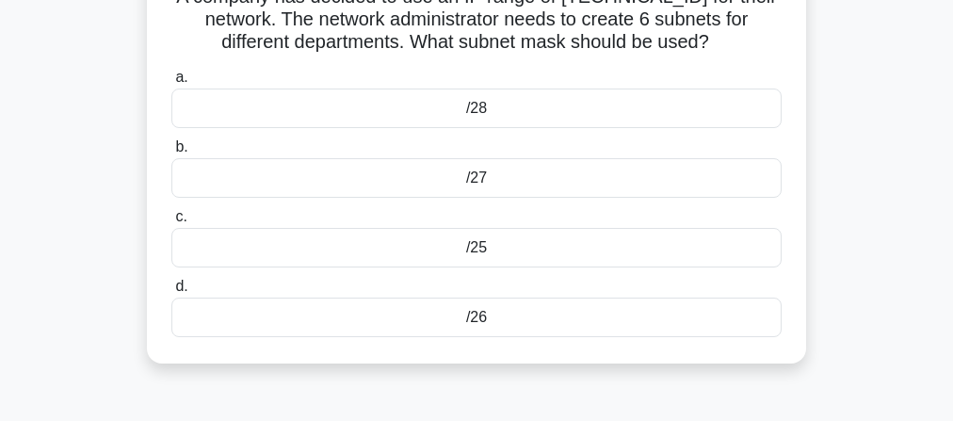
click at [519, 173] on div "/27" at bounding box center [476, 178] width 610 height 40
click at [171, 153] on input "b. /27" at bounding box center [171, 147] width 0 height 12
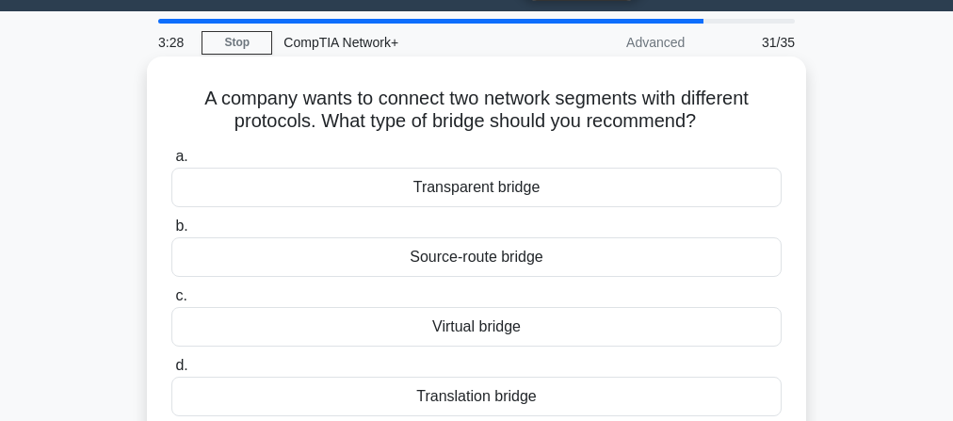
scroll to position [75, 0]
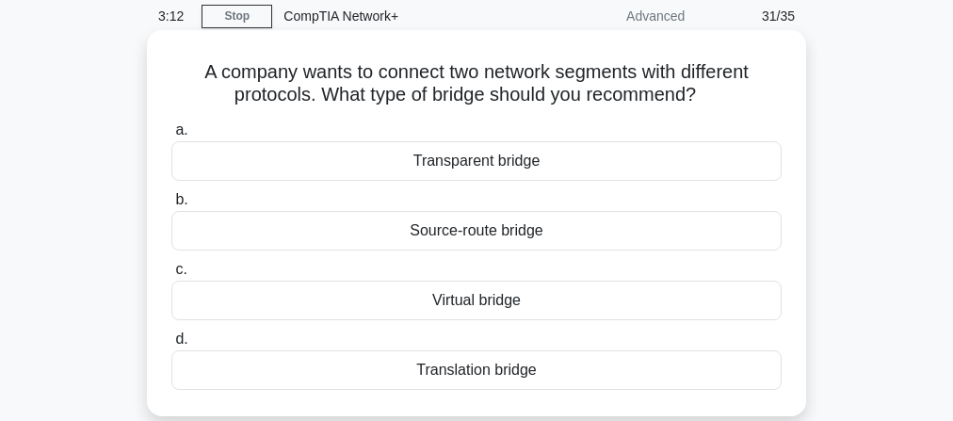
click at [530, 301] on div "Virtual bridge" at bounding box center [476, 301] width 610 height 40
click at [171, 276] on input "c. Virtual bridge" at bounding box center [171, 270] width 0 height 12
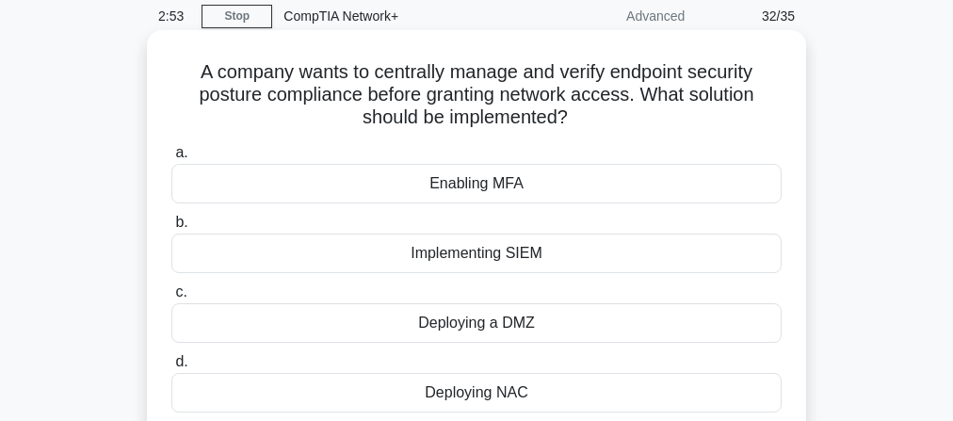
click at [512, 330] on div "Deploying a DMZ" at bounding box center [476, 323] width 610 height 40
click at [171, 298] on input "c. Deploying a DMZ" at bounding box center [171, 292] width 0 height 12
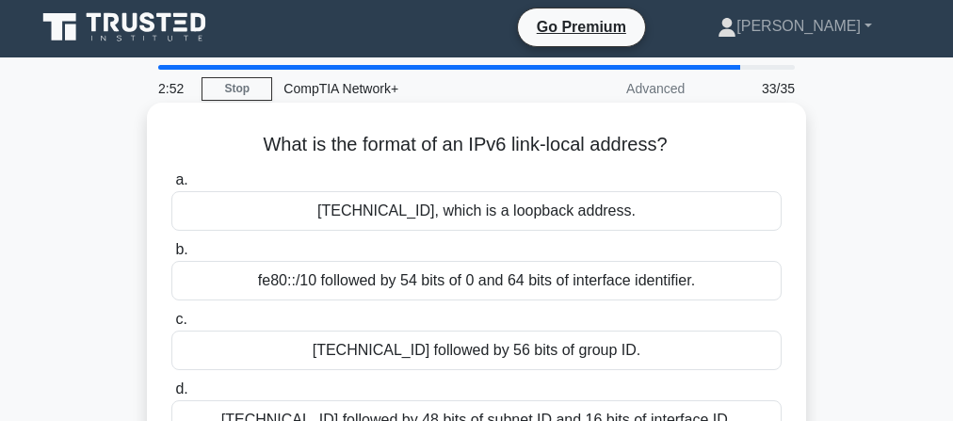
scroll to position [0, 0]
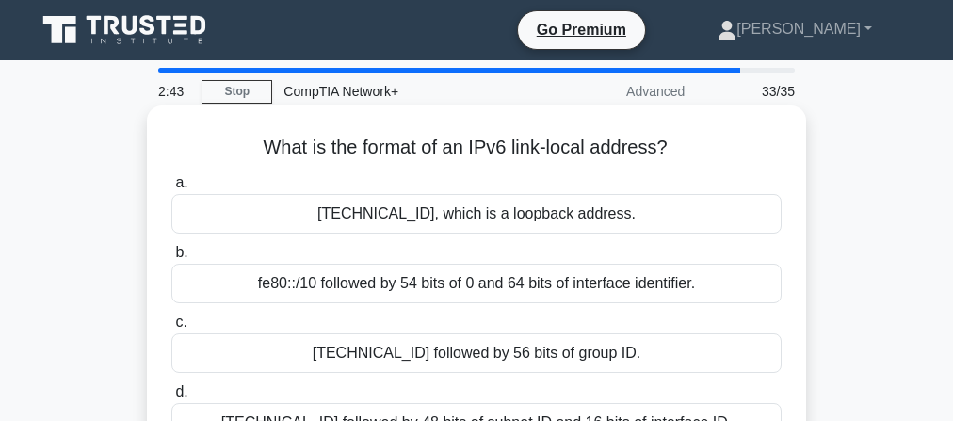
click at [586, 215] on div "::1, which is a loopback address." at bounding box center [476, 214] width 610 height 40
click at [171, 189] on input "a. ::1, which is a loopback address." at bounding box center [171, 183] width 0 height 12
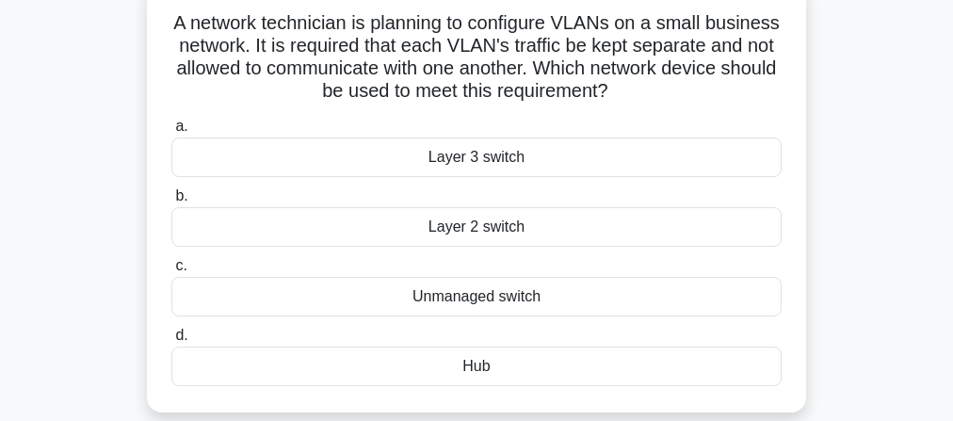
scroll to position [151, 0]
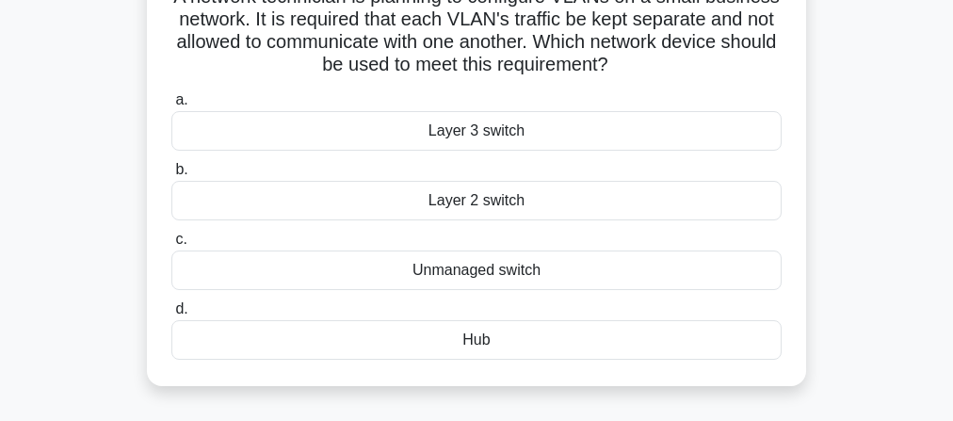
click at [516, 200] on div "Layer 2 switch" at bounding box center [476, 201] width 610 height 40
click at [171, 176] on input "b. Layer 2 switch" at bounding box center [171, 170] width 0 height 12
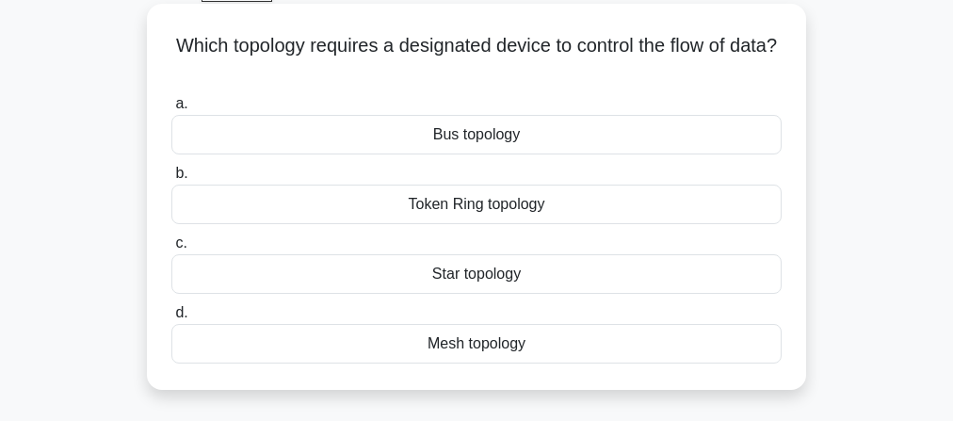
scroll to position [75, 0]
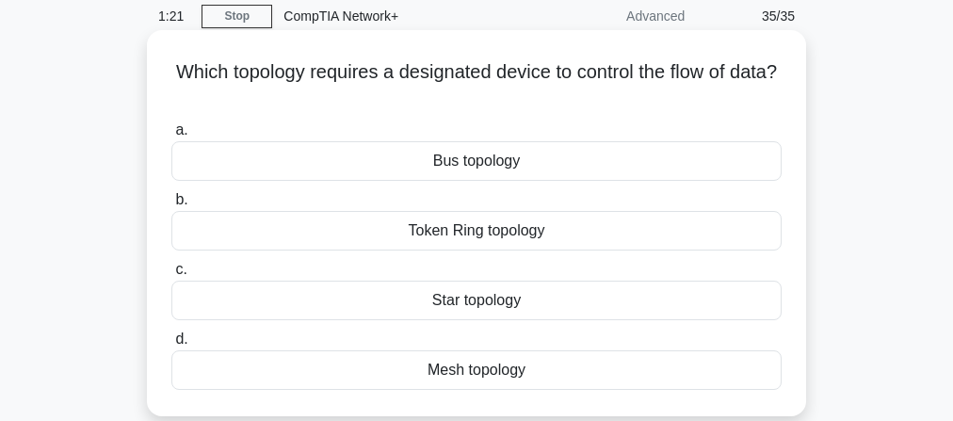
click at [510, 169] on div "Bus topology" at bounding box center [476, 161] width 610 height 40
click at [171, 137] on input "a. Bus topology" at bounding box center [171, 130] width 0 height 12
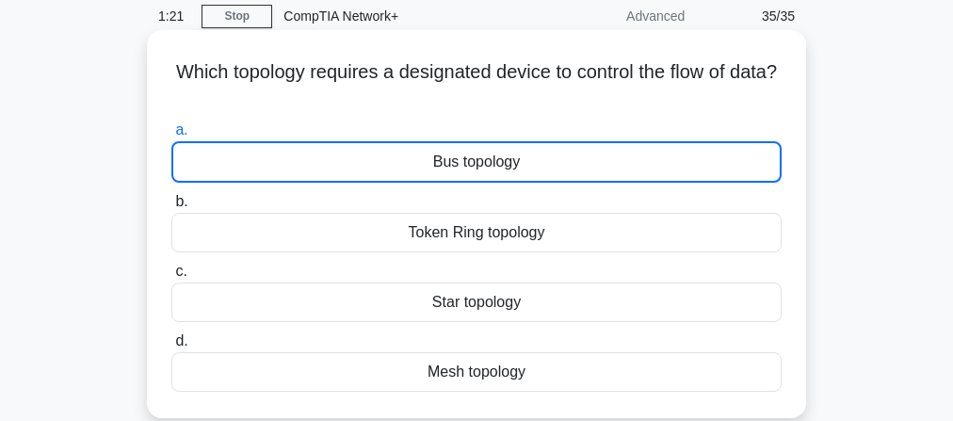
scroll to position [0, 0]
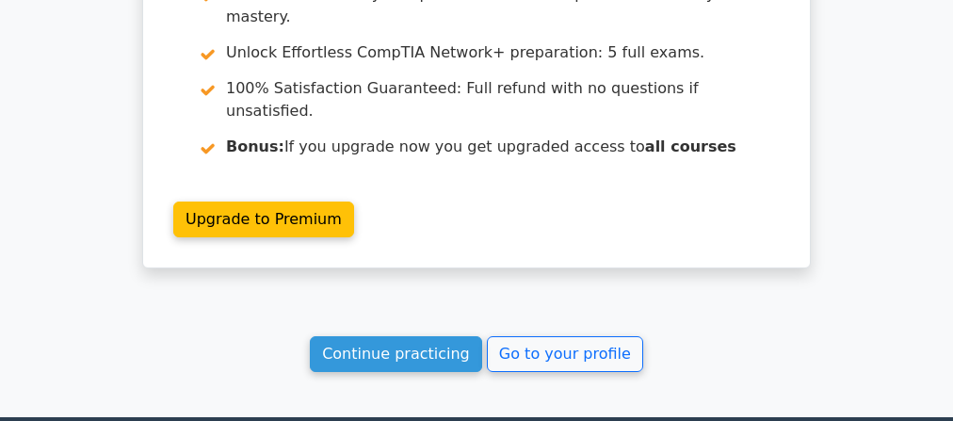
scroll to position [1579, 0]
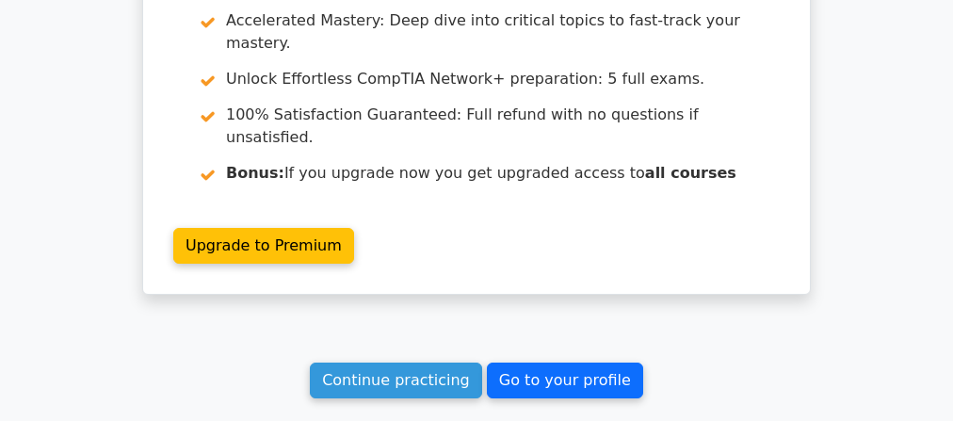
click at [513, 362] on link "Go to your profile" at bounding box center [565, 380] width 156 height 36
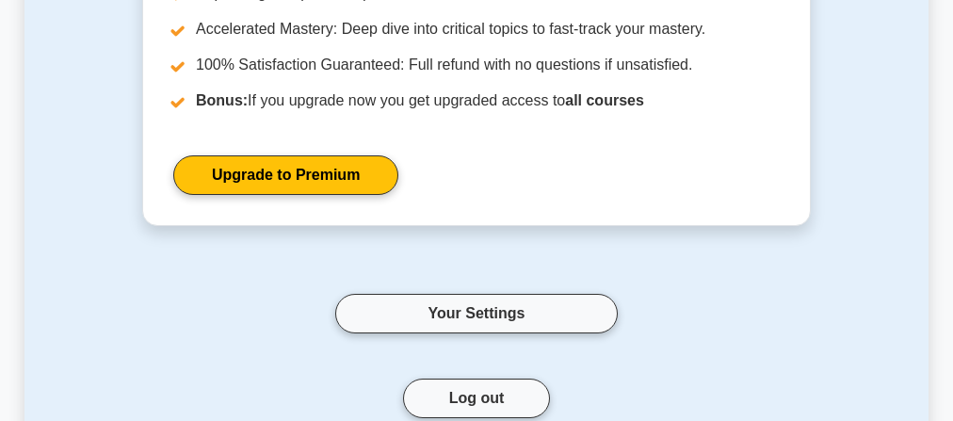
scroll to position [377, 0]
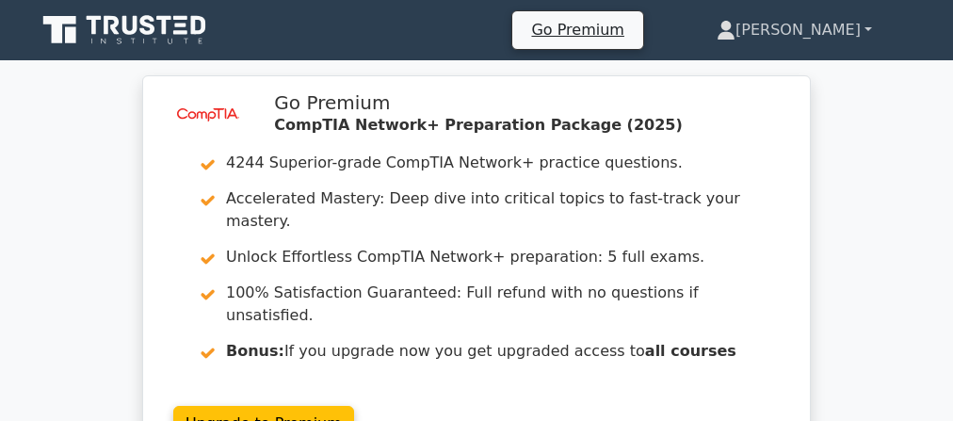
click at [859, 30] on link "[PERSON_NAME]" at bounding box center [794, 30] width 246 height 38
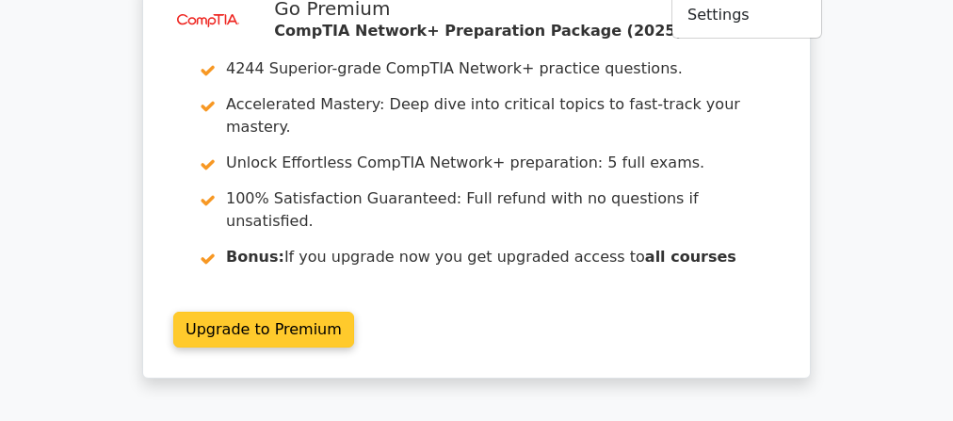
scroll to position [75, 0]
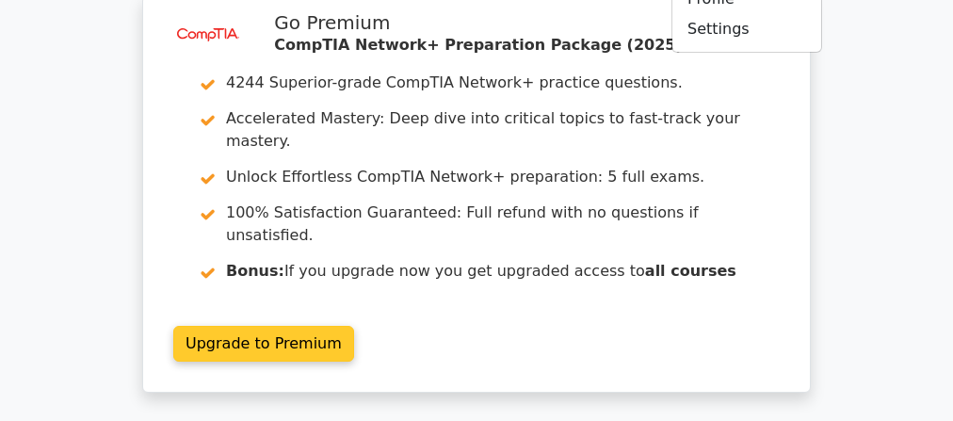
click at [262, 326] on link "Upgrade to Premium" at bounding box center [263, 344] width 181 height 36
